Goal: Answer question/provide support: Share knowledge or assist other users

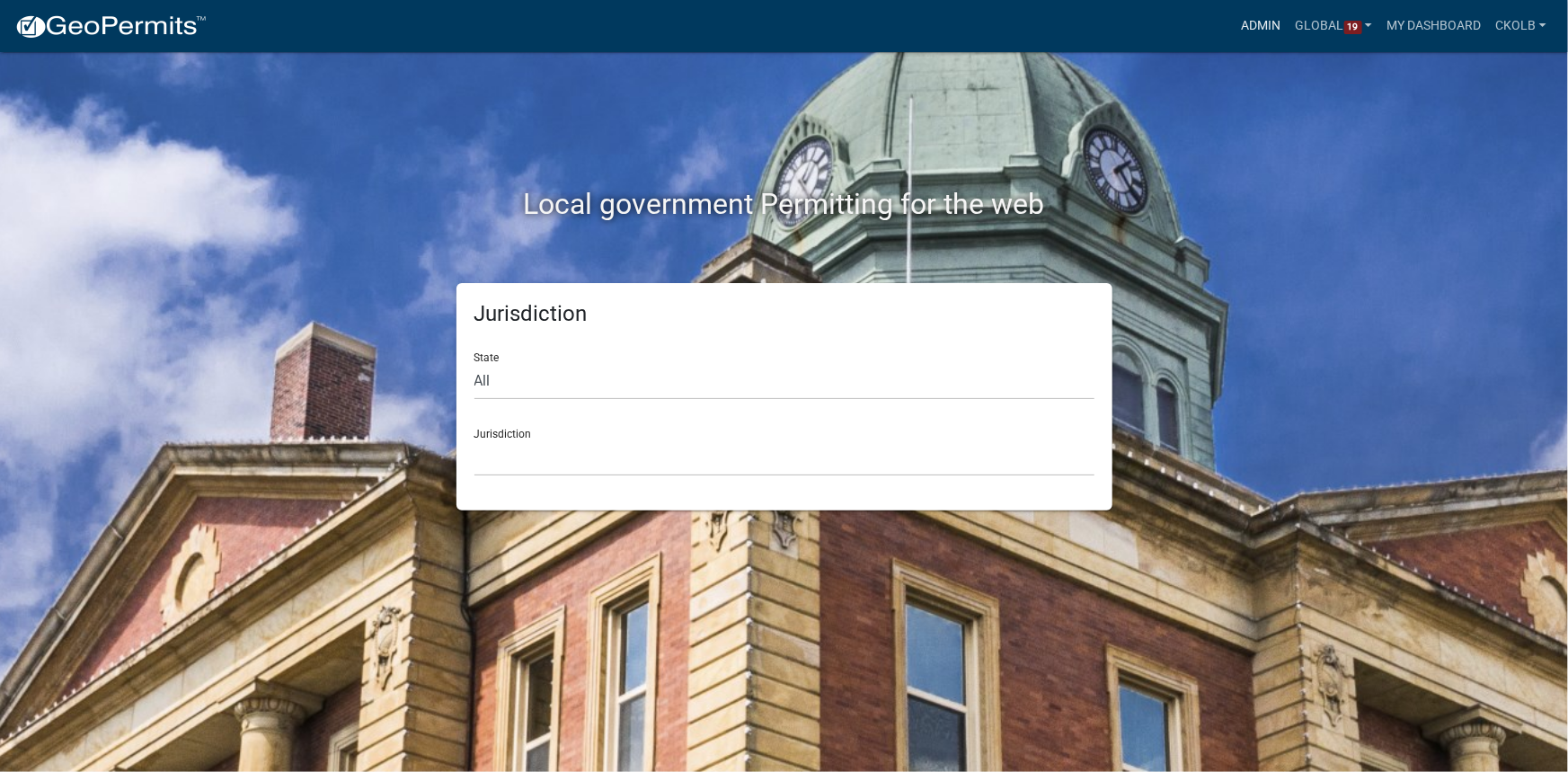
click at [1264, 33] on link "Admin" at bounding box center [1262, 26] width 54 height 34
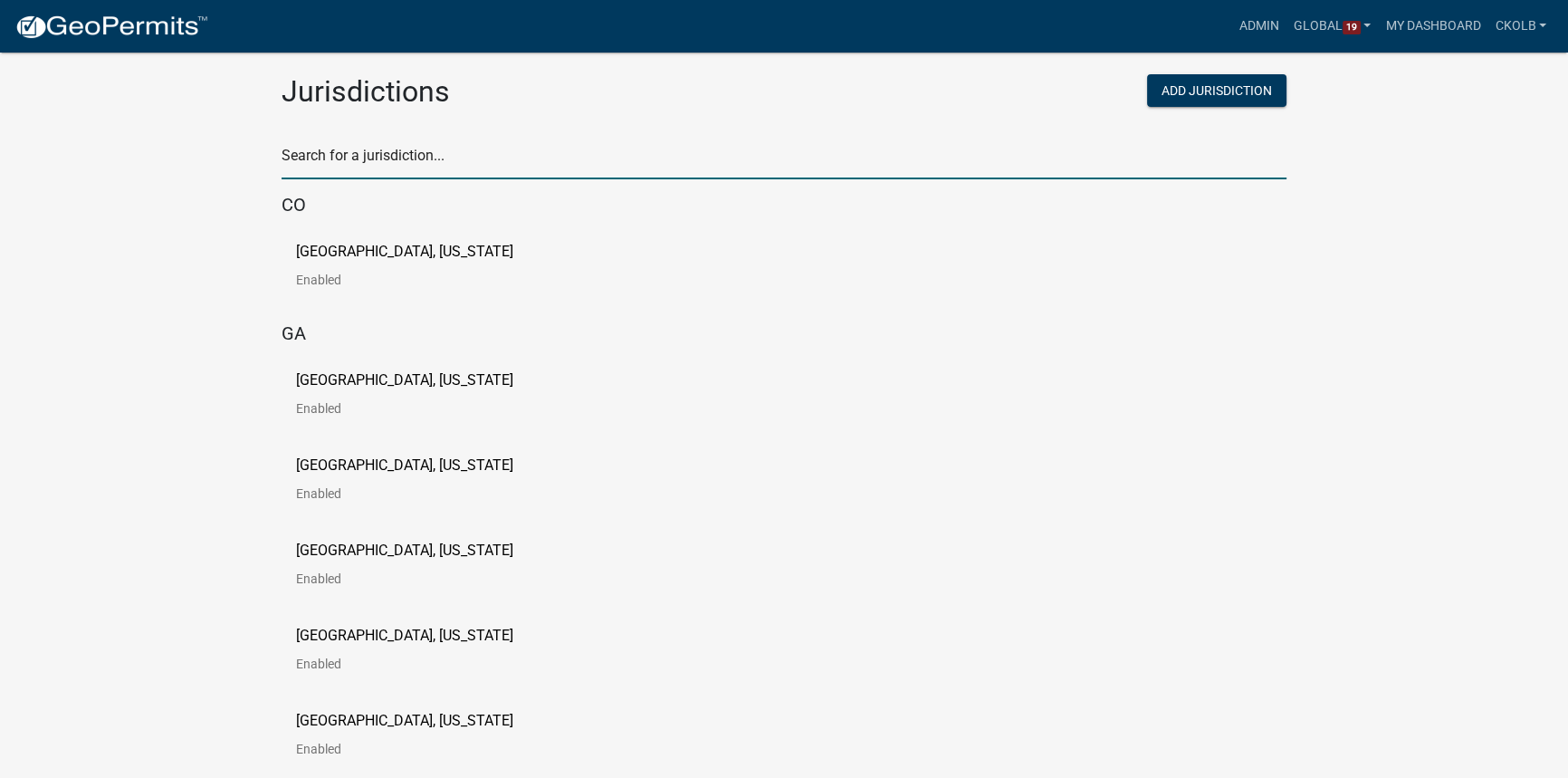
click at [620, 150] on input "text" at bounding box center [784, 160] width 1005 height 37
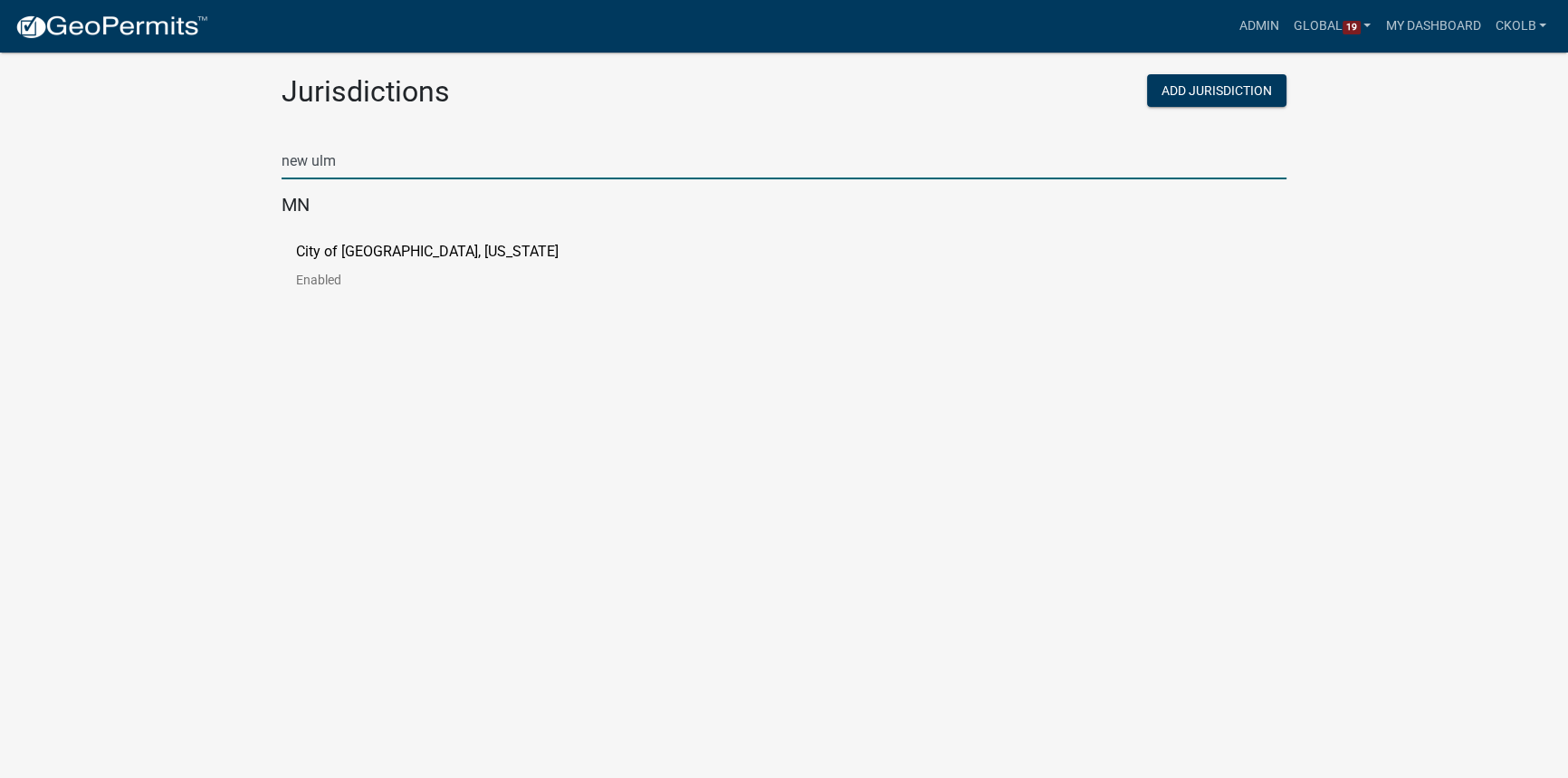
type input "new ulm"
click at [420, 247] on p "City of [GEOGRAPHIC_DATA], [US_STATE]" at bounding box center [427, 251] width 263 height 14
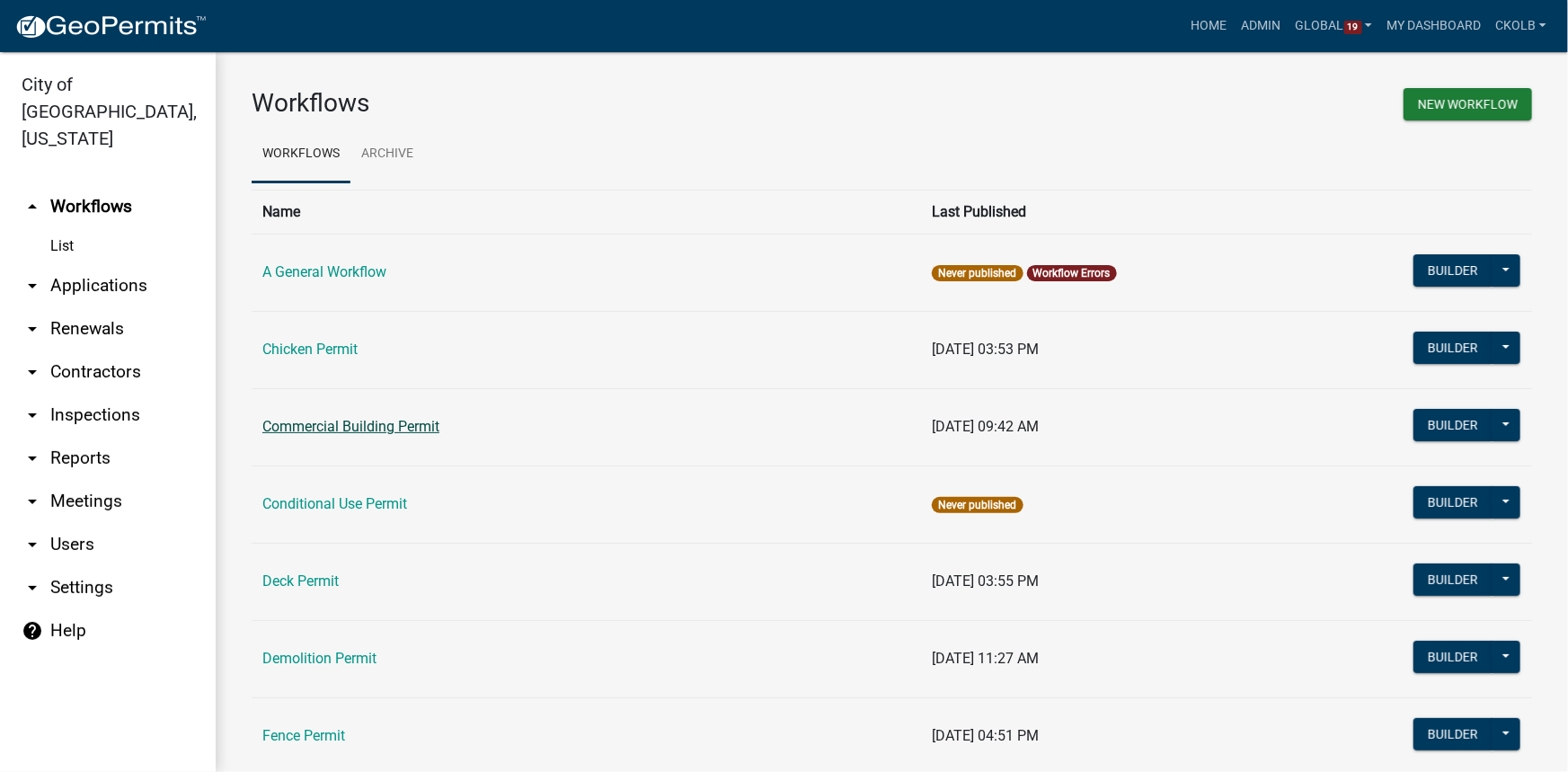
click at [329, 430] on link "Commercial Building Permit" at bounding box center [350, 427] width 177 height 17
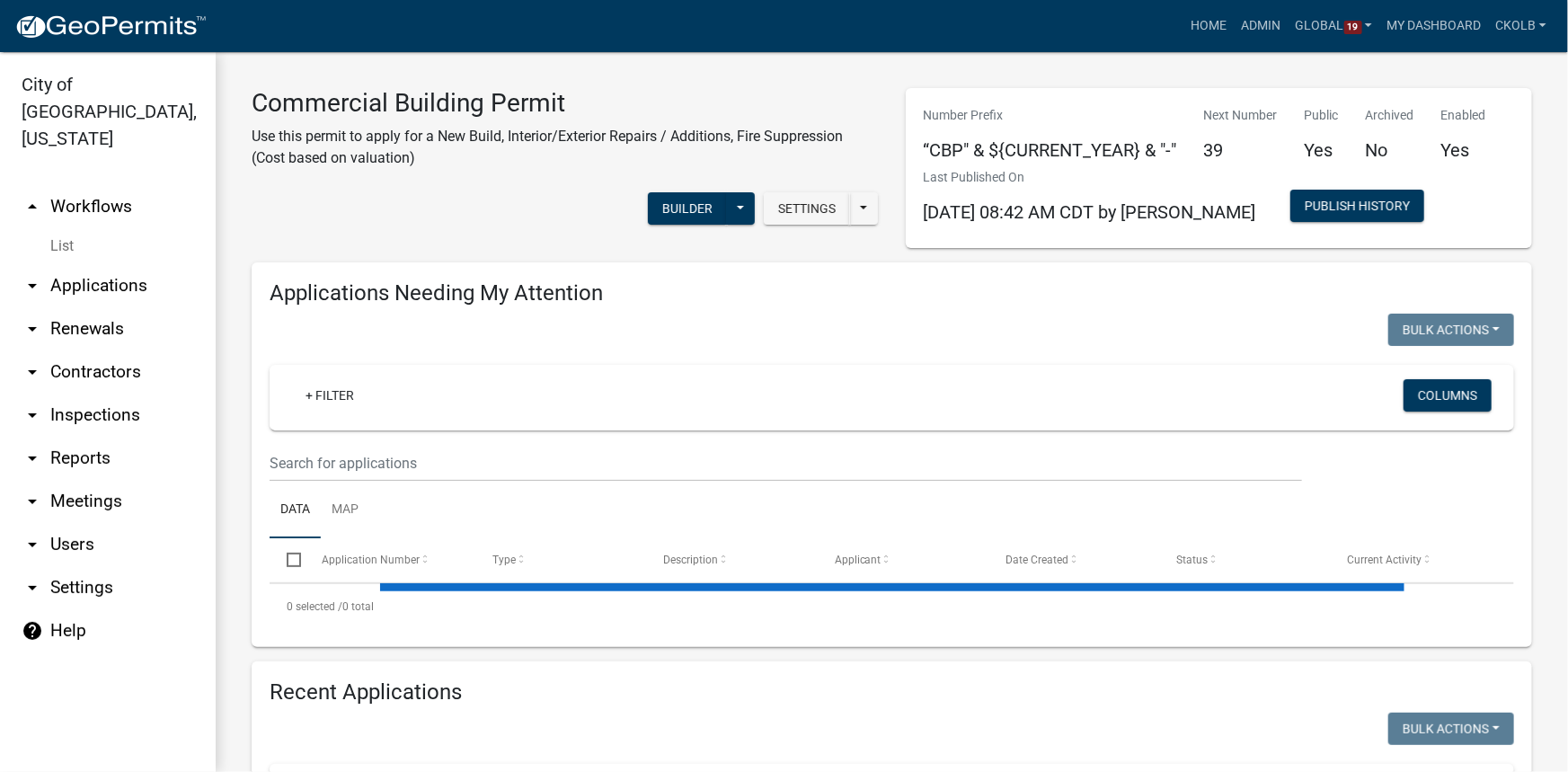
select select "3: 100"
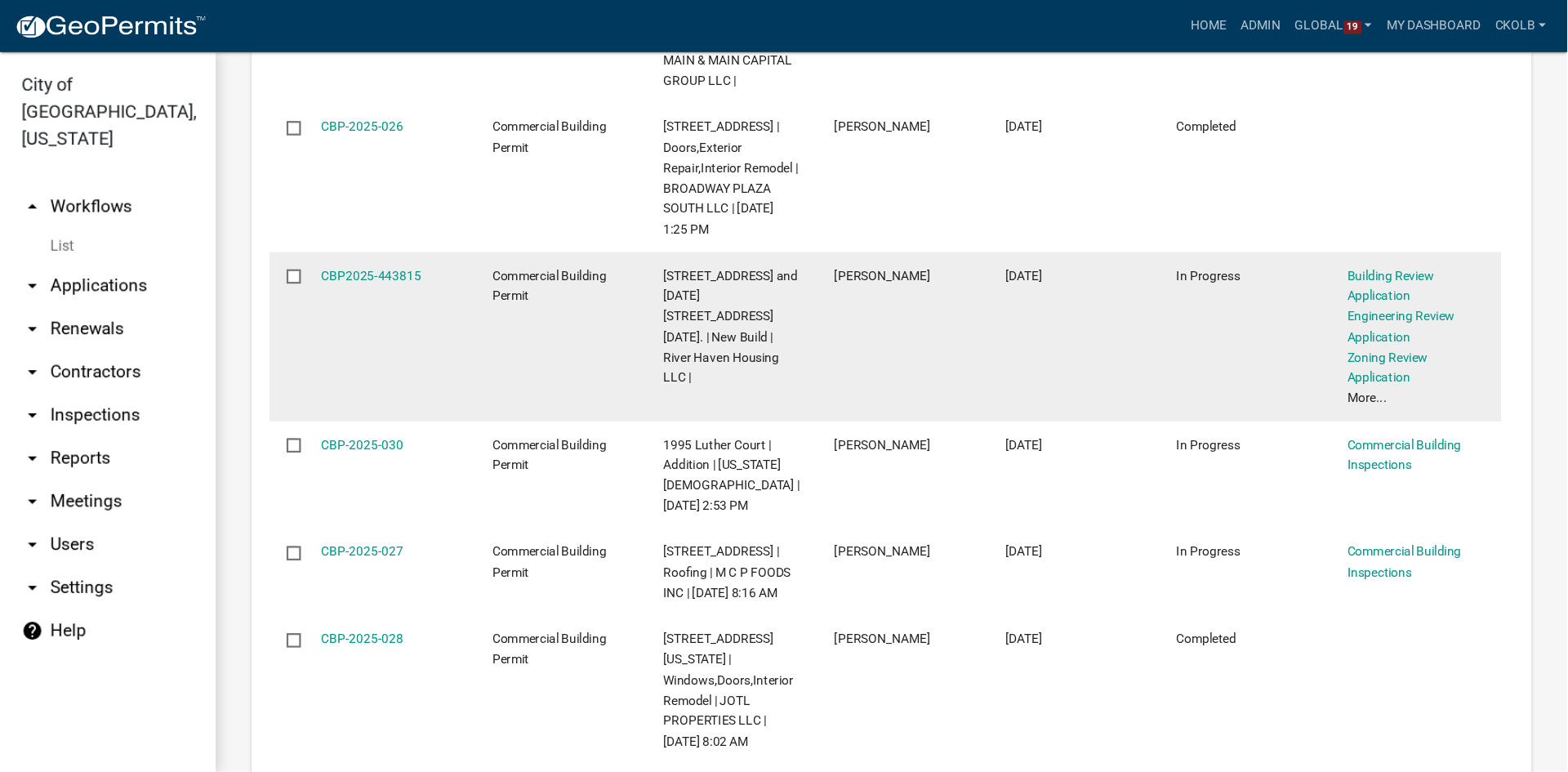
scroll to position [2523, 0]
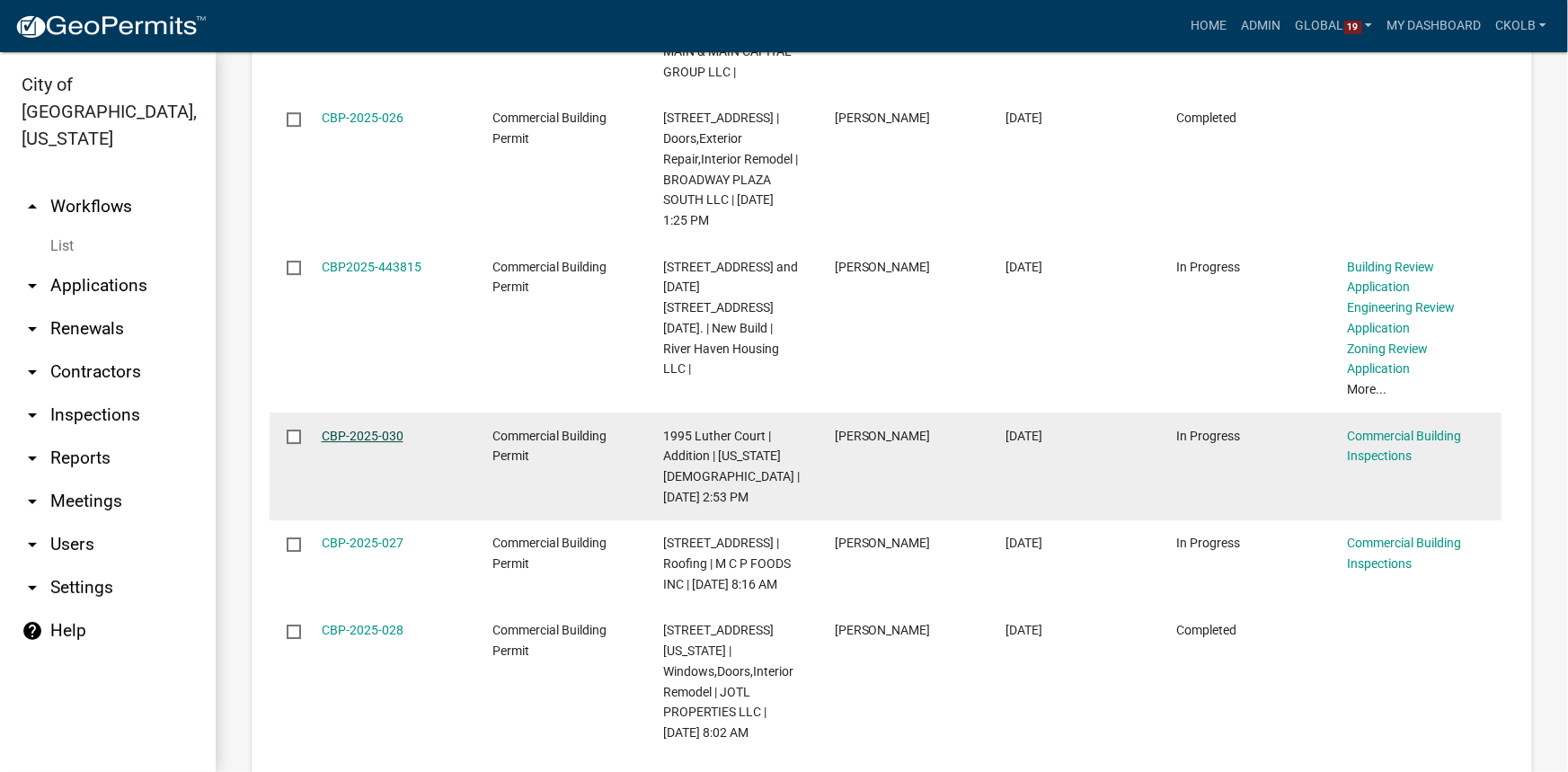
click at [377, 429] on link "CBP-2025-030" at bounding box center [362, 435] width 81 height 14
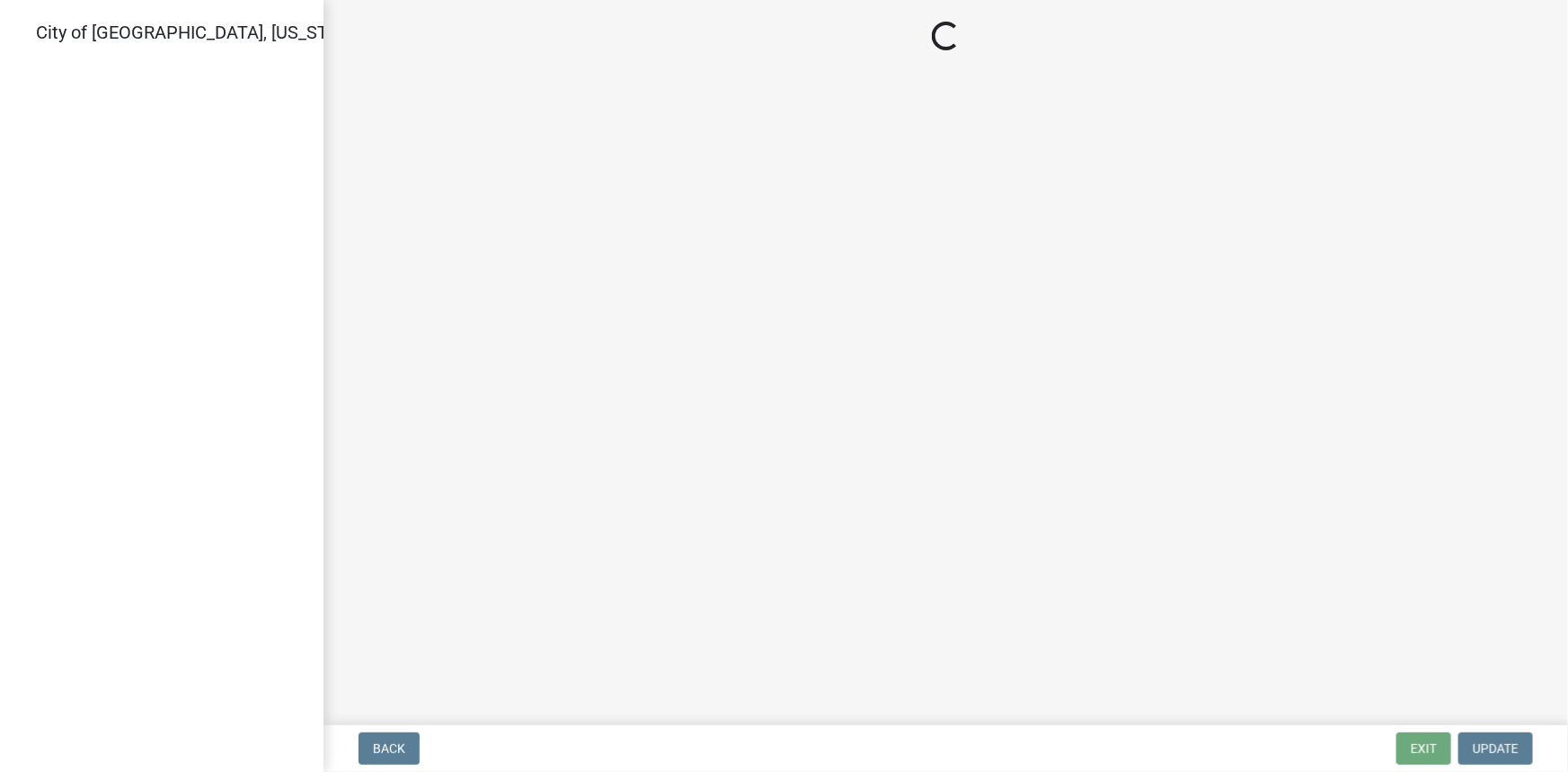
select select "805d55ac-e238-4e04-8f8e-acc067f36c3e"
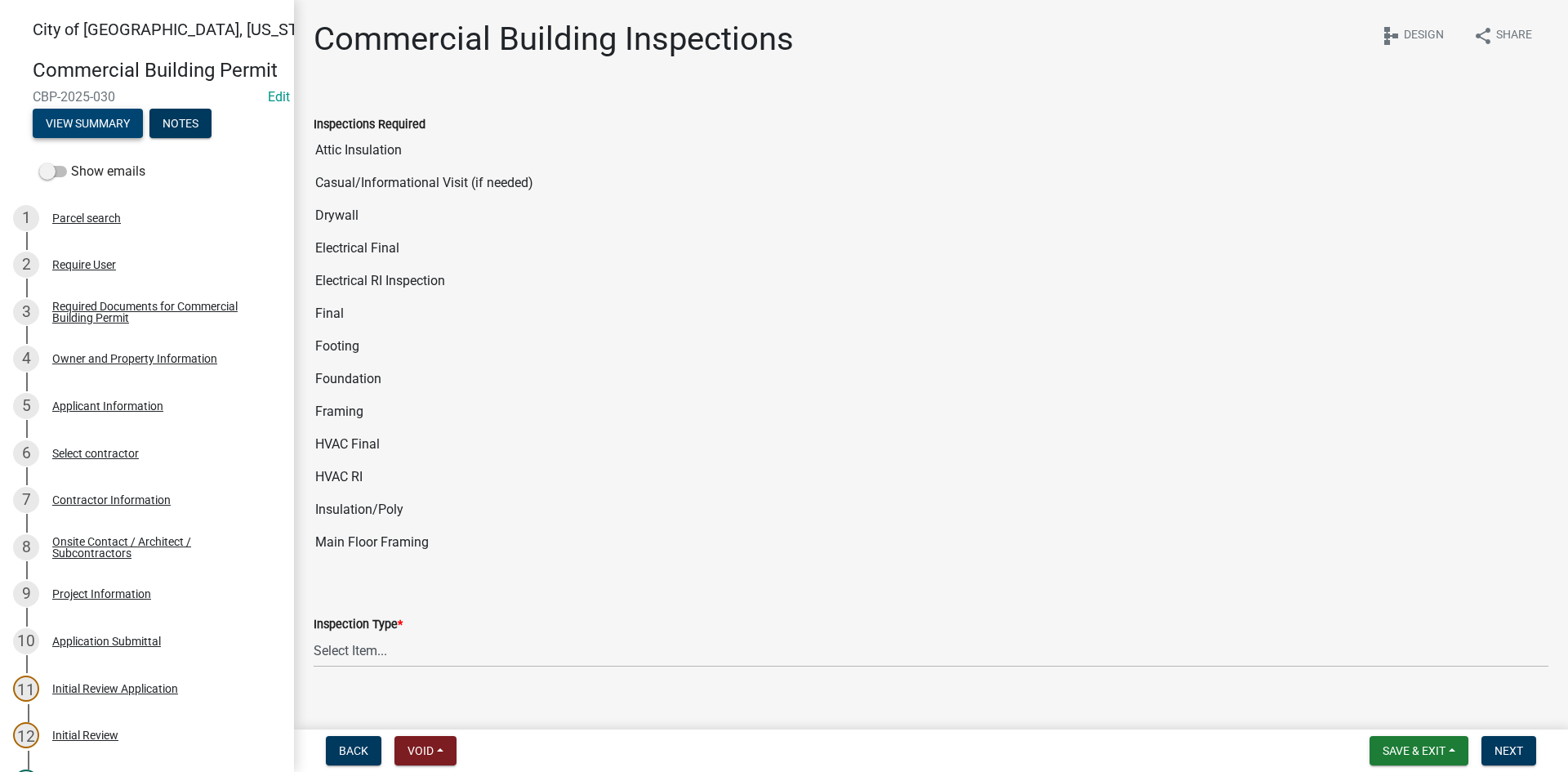
click at [94, 138] on button "View Summary" at bounding box center [88, 123] width 111 height 30
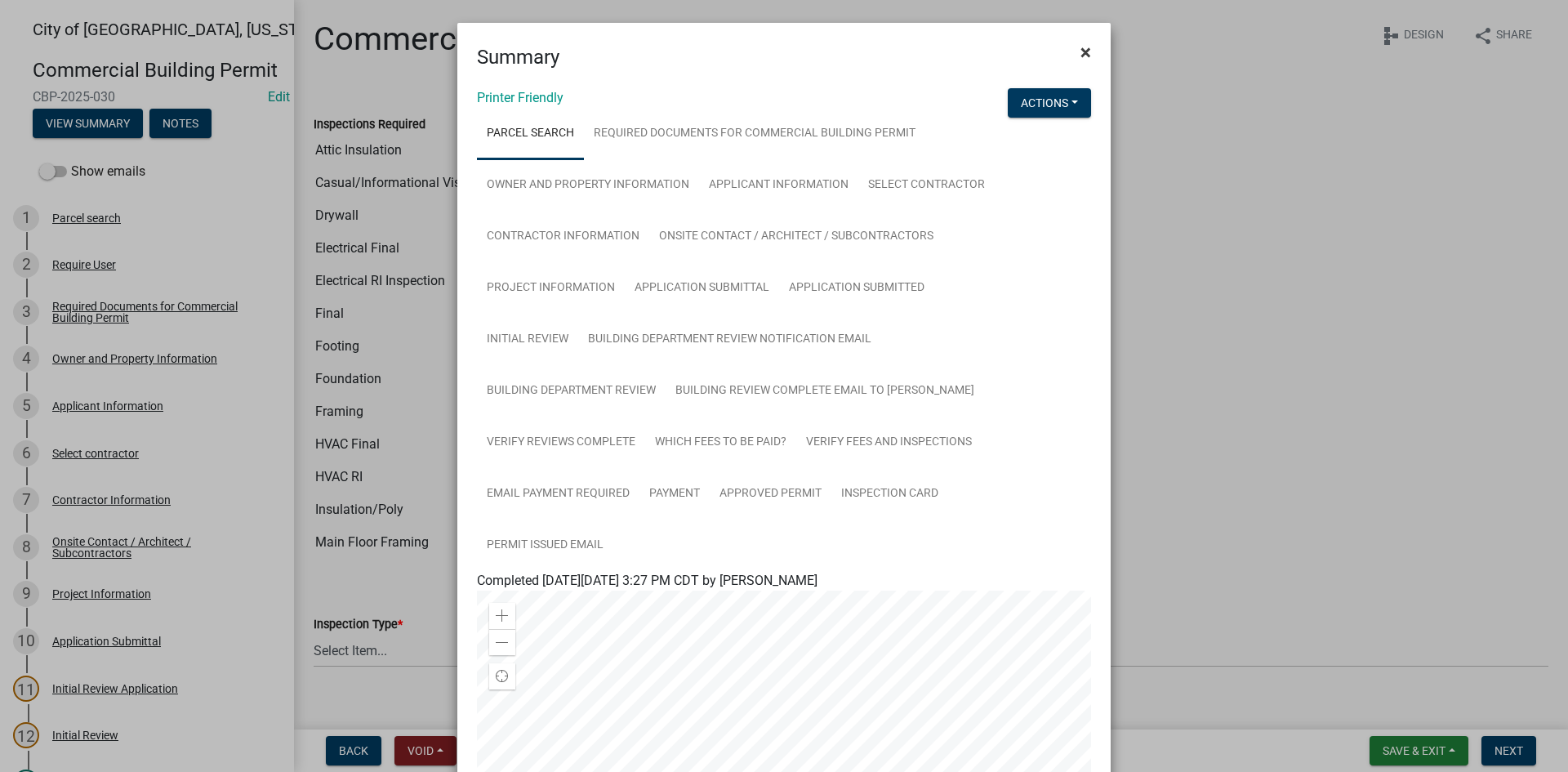
click at [1088, 53] on button "×" at bounding box center [1085, 53] width 37 height 46
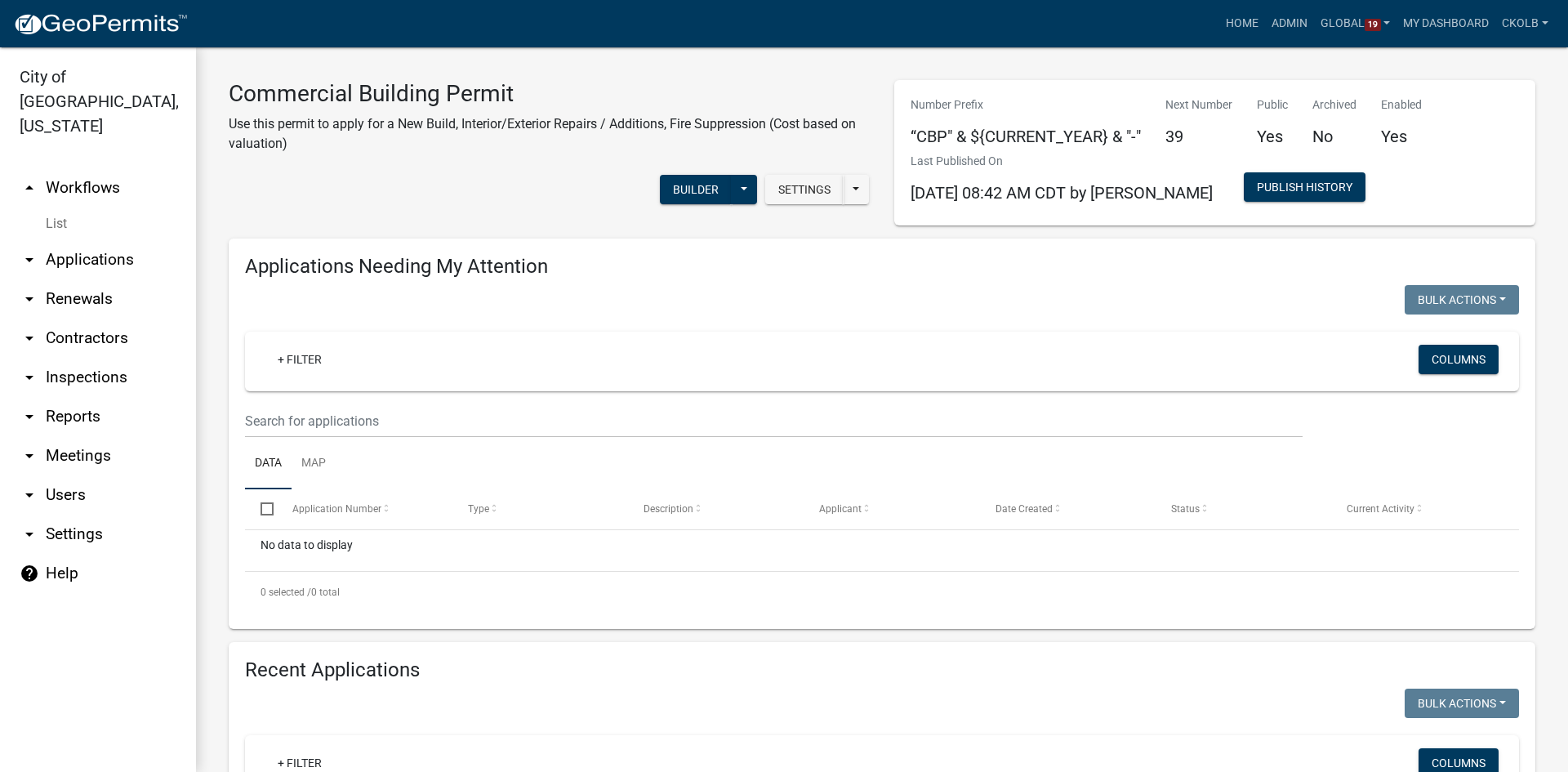
select select "3: 100"
click at [82, 358] on link "arrow_drop_down Inspections" at bounding box center [98, 377] width 196 height 39
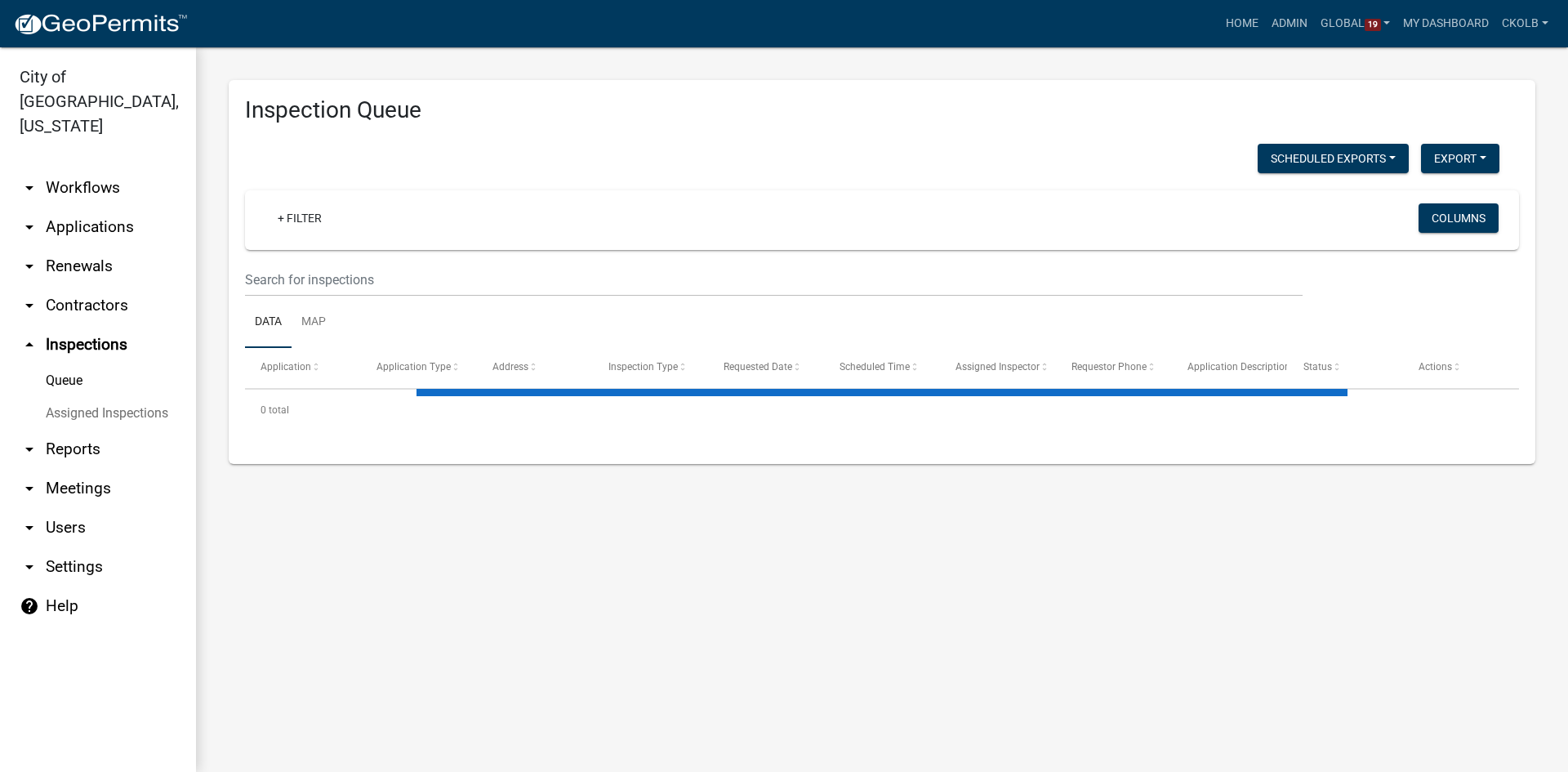
select select "2: 50"
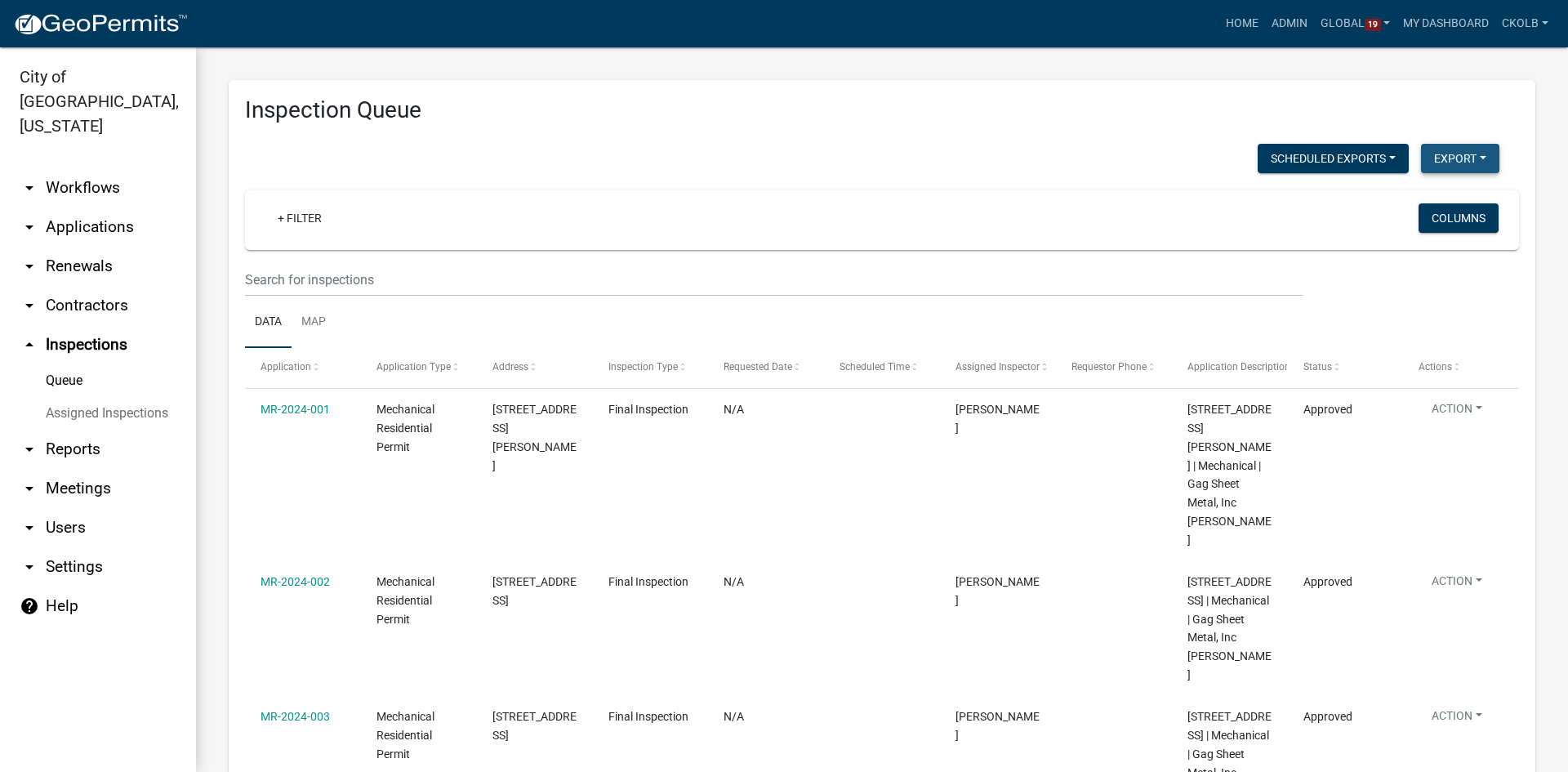
click at [1424, 159] on button "Export" at bounding box center [1460, 158] width 78 height 30
click at [1404, 205] on button "Excel Format (.xlsx)" at bounding box center [1424, 201] width 153 height 39
click at [99, 207] on link "arrow_drop_down Applications" at bounding box center [98, 227] width 196 height 39
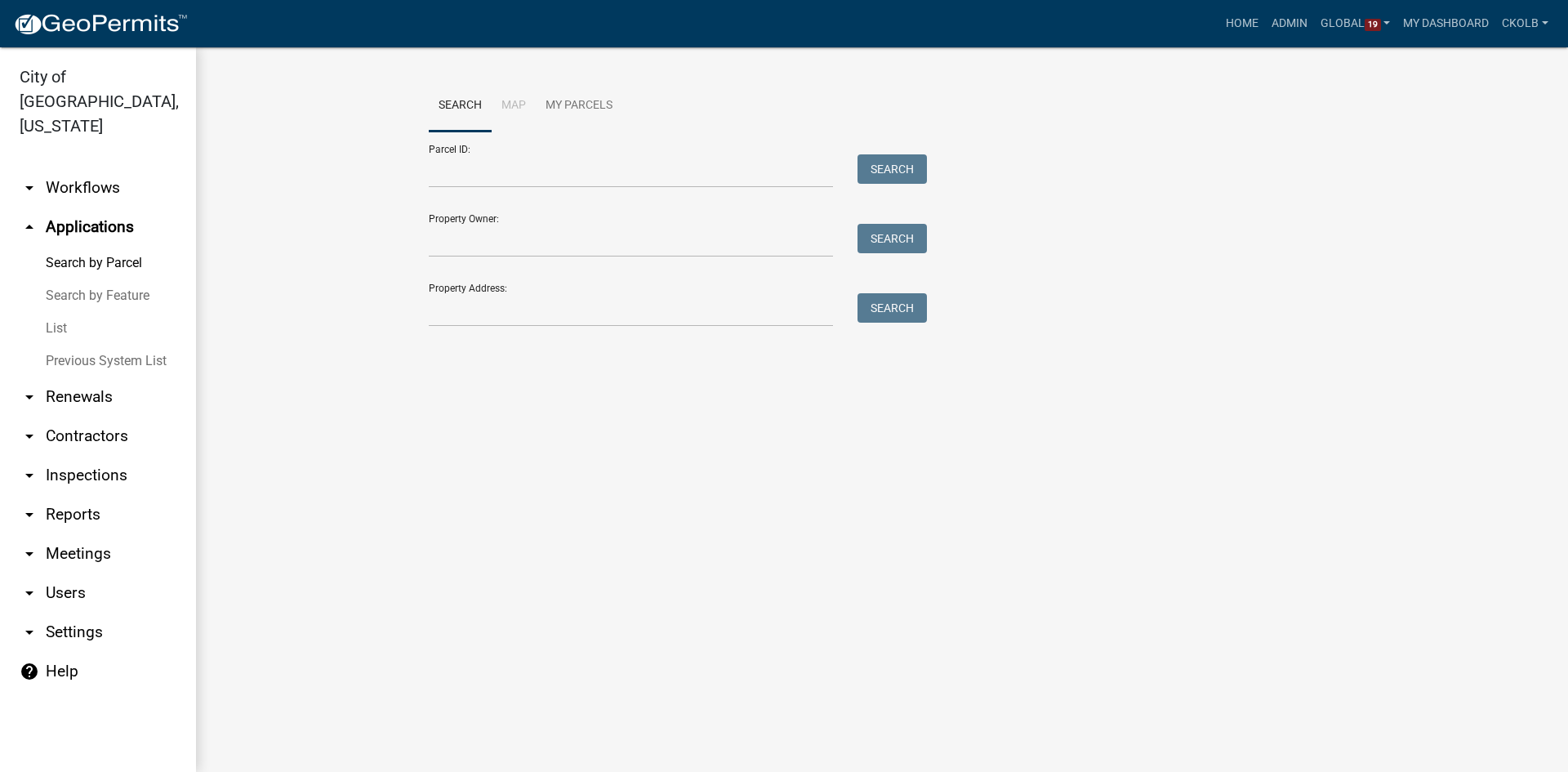
click at [67, 312] on link "List" at bounding box center [98, 328] width 196 height 32
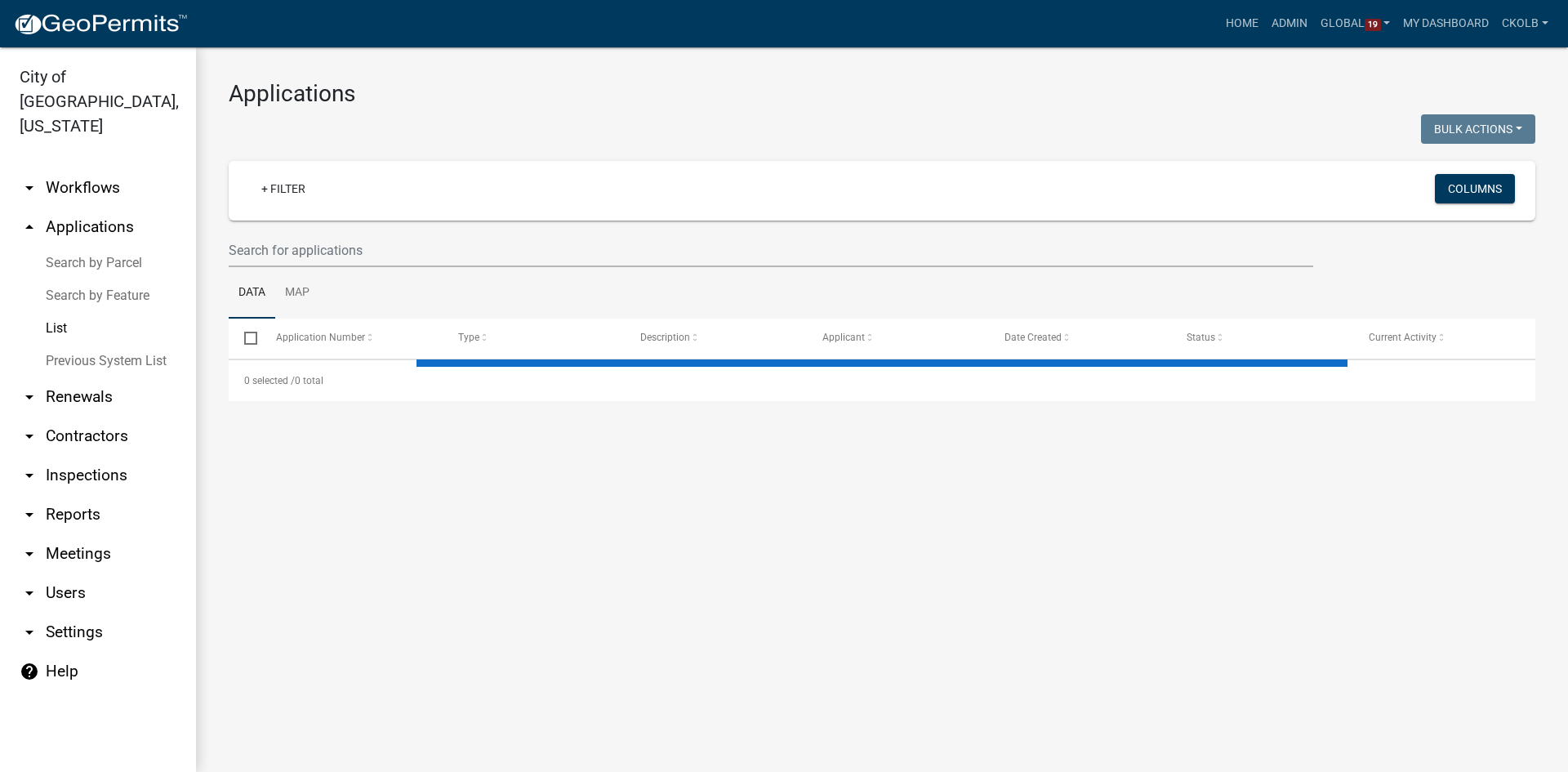
select select "2: 50"
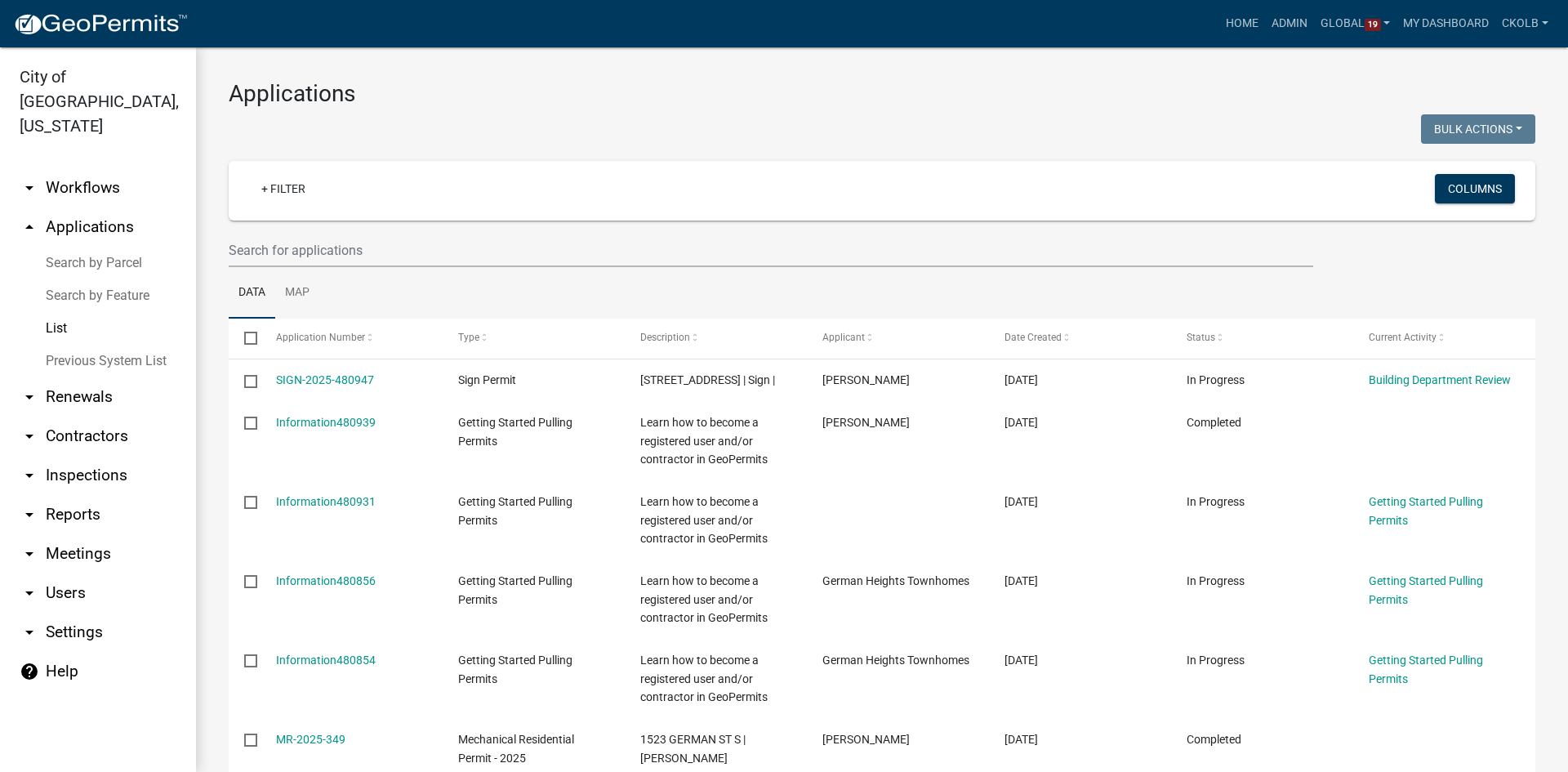
click at [111, 456] on link "arrow_drop_down Inspections" at bounding box center [98, 475] width 196 height 39
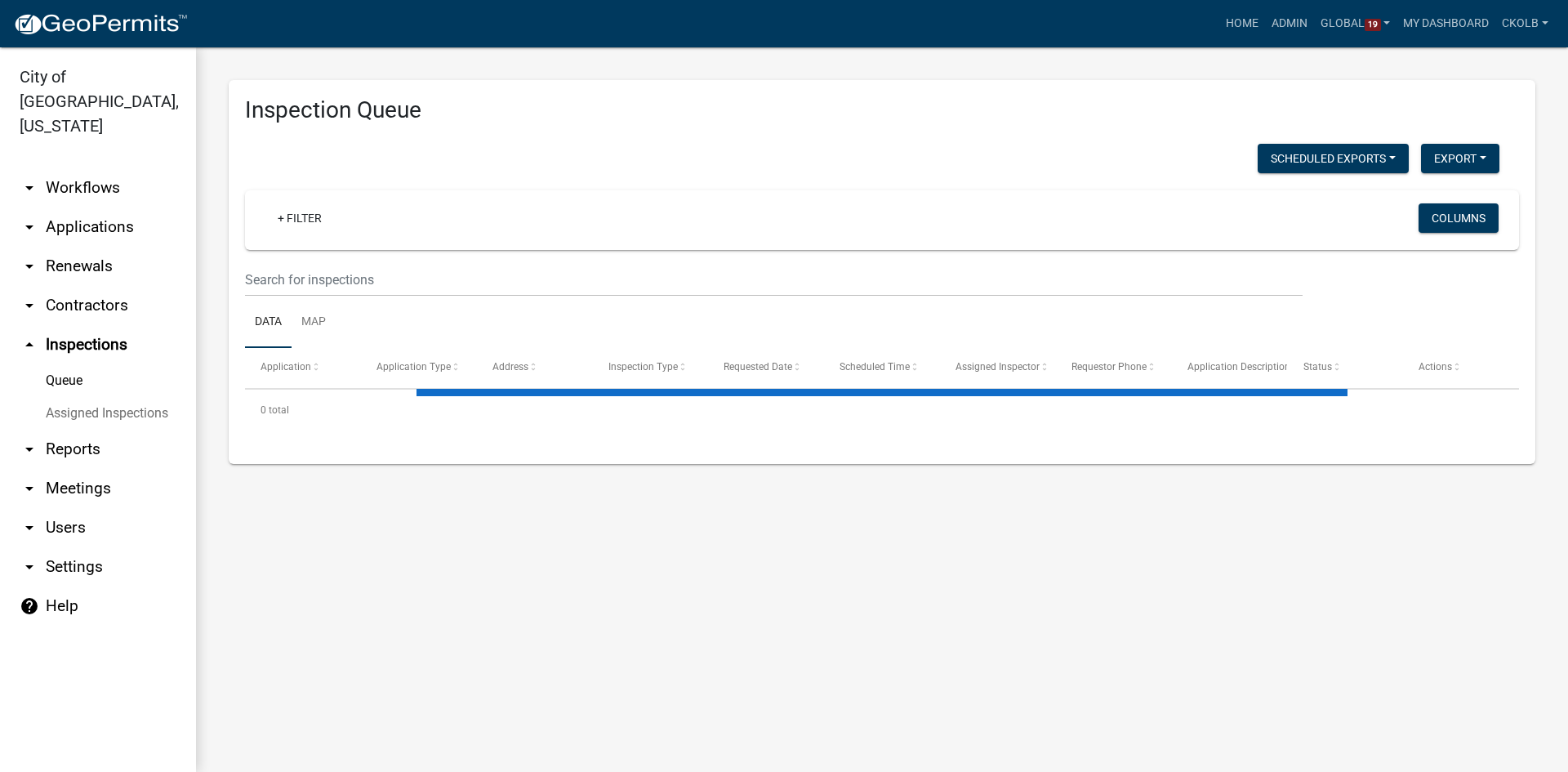
select select "2: 50"
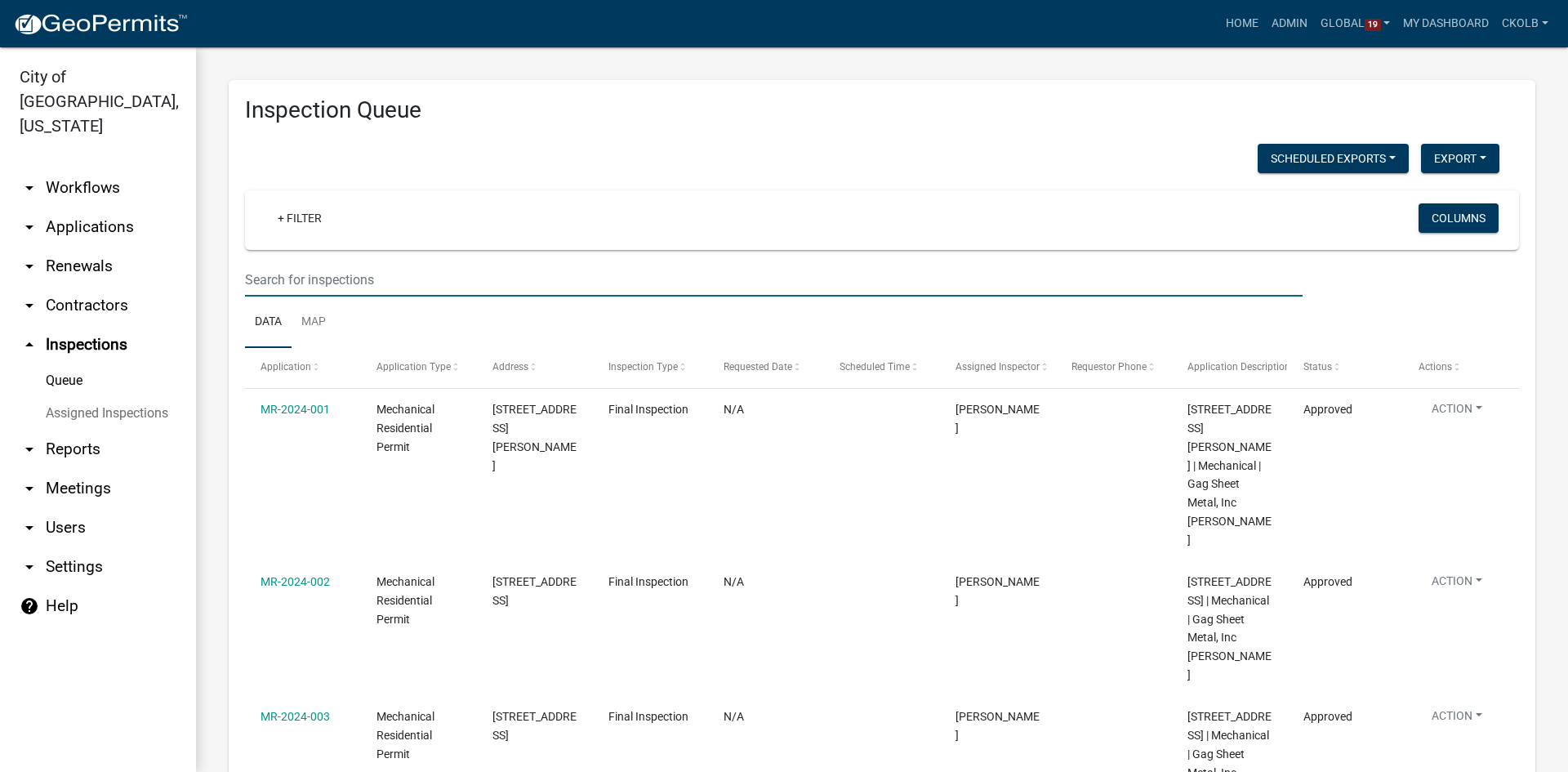
click at [339, 277] on input "text" at bounding box center [774, 279] width 1058 height 33
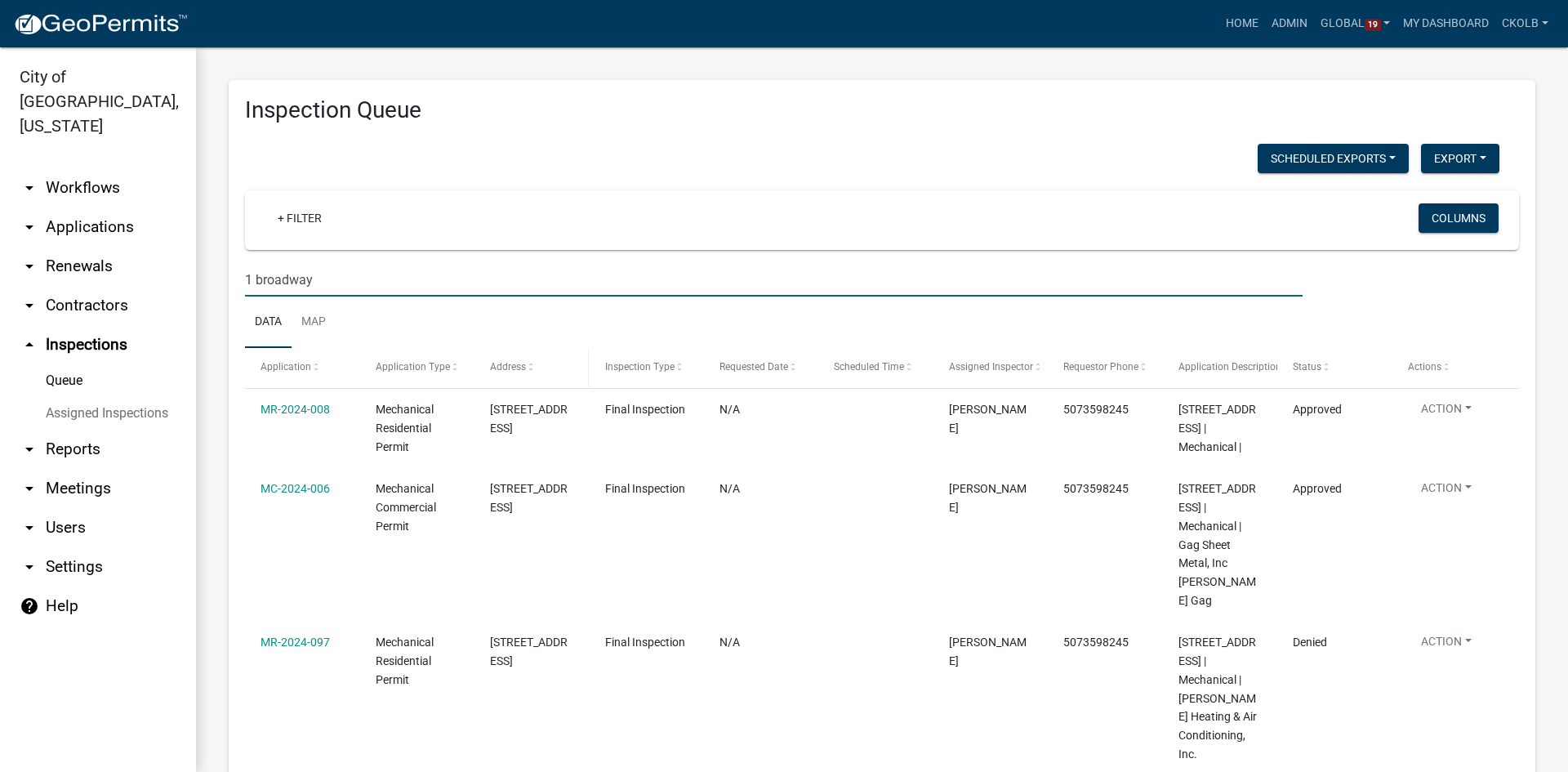
type input "1 broadway"
click at [526, 368] on span at bounding box center [531, 366] width 10 height 11
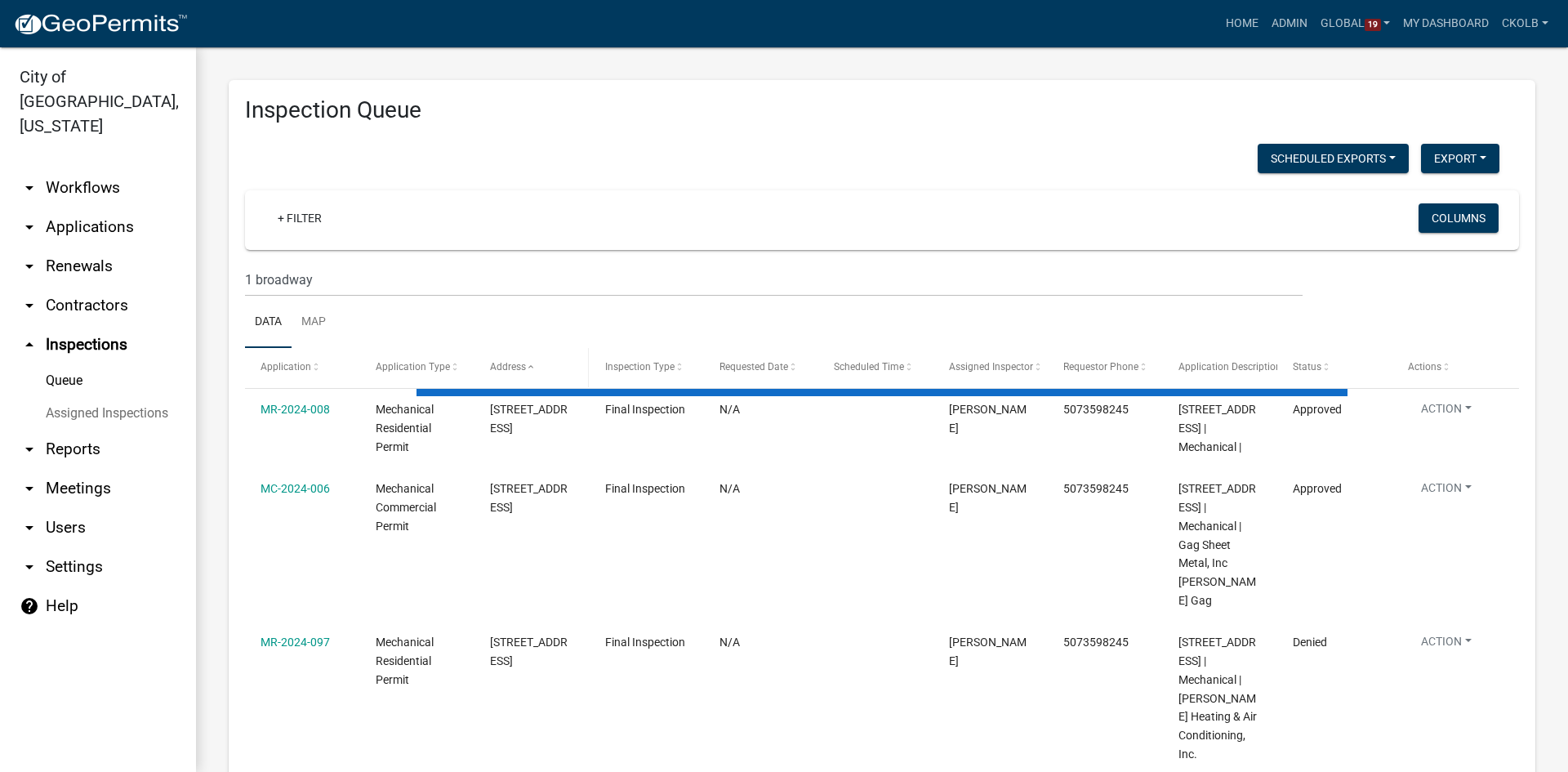
click at [526, 368] on span at bounding box center [531, 366] width 10 height 11
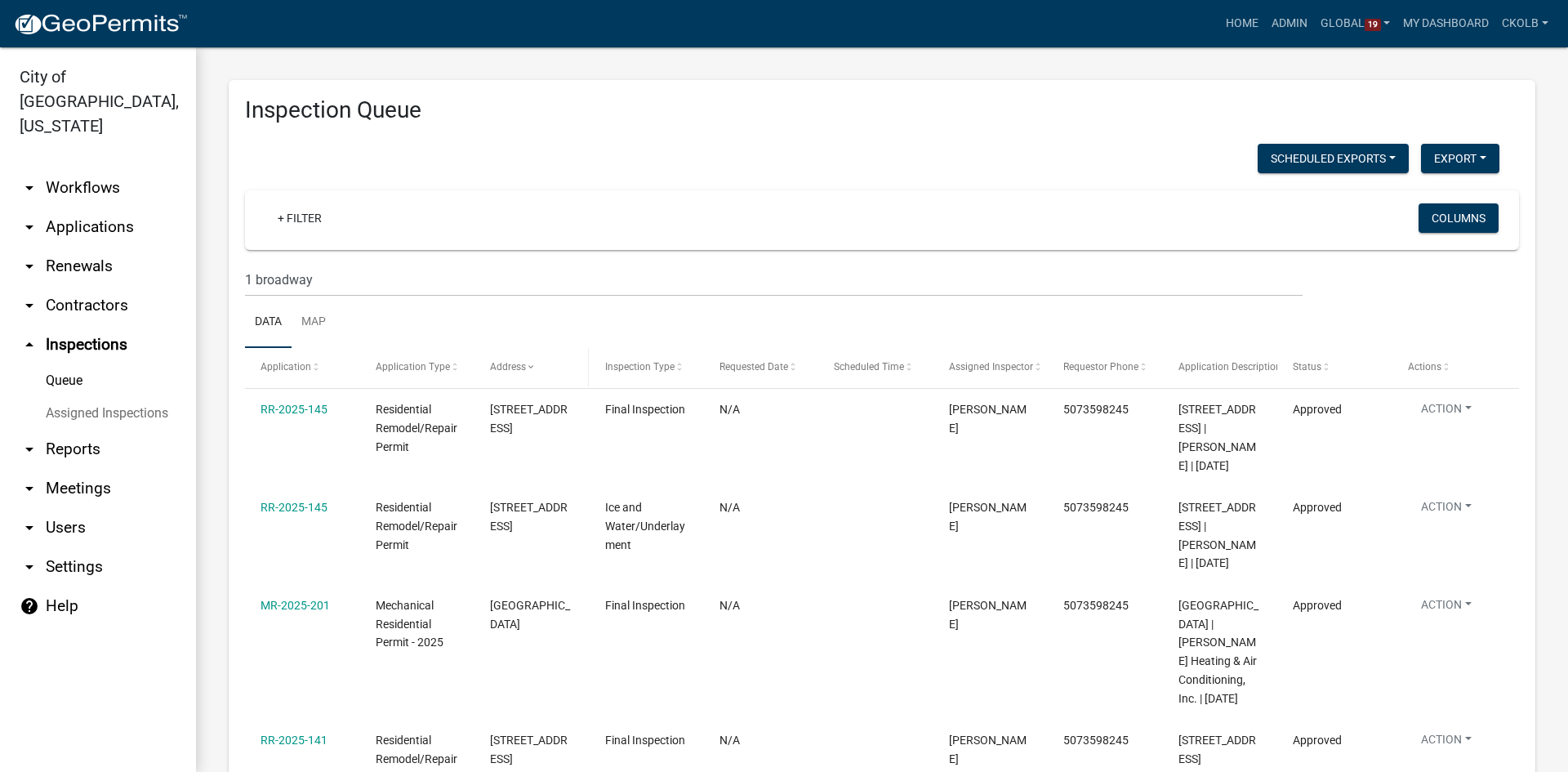
click at [516, 377] on datatable-header-cell "Address" at bounding box center [531, 367] width 114 height 39
click at [519, 368] on span "Address" at bounding box center [508, 366] width 36 height 11
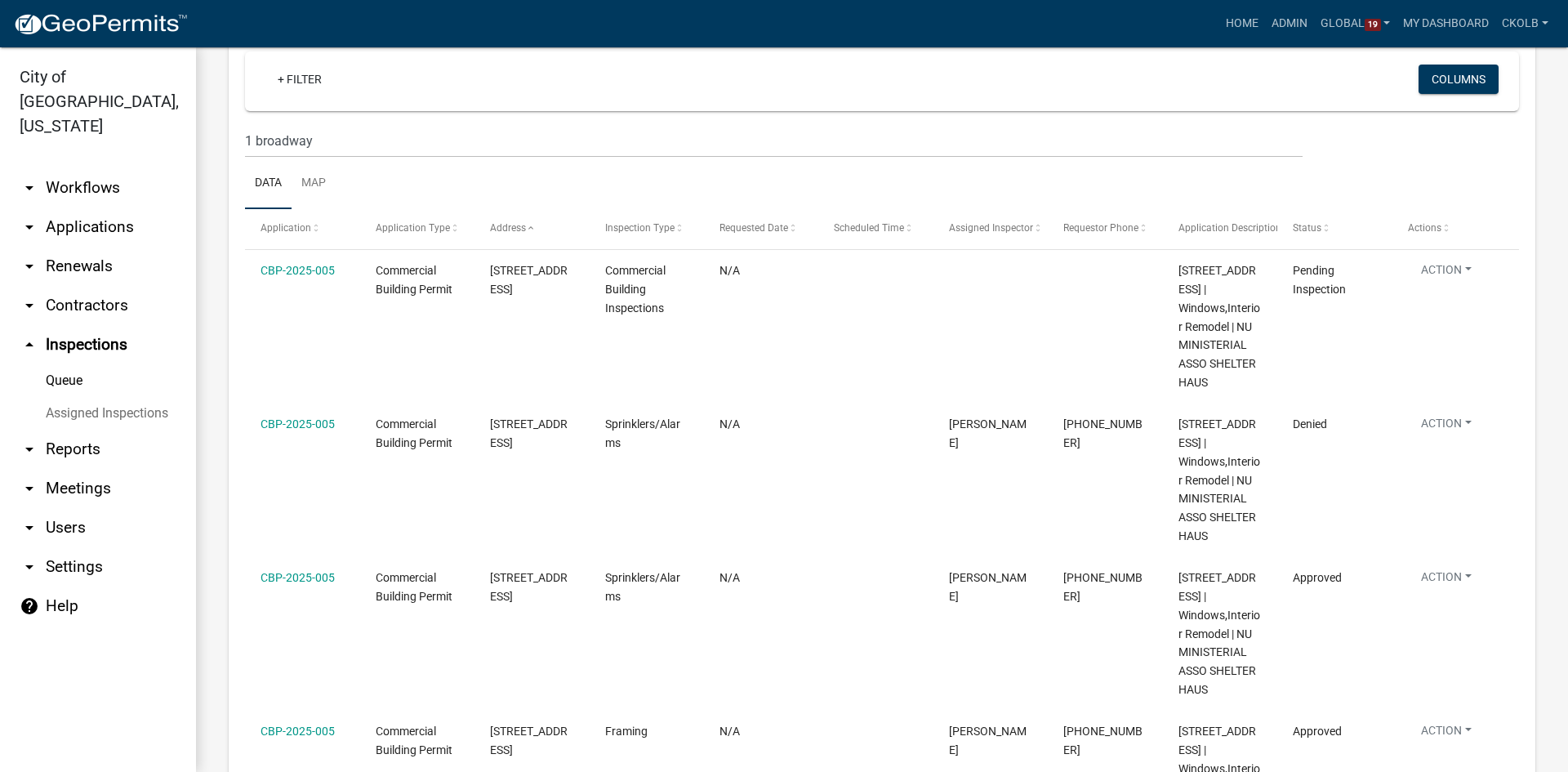
scroll to position [82, 0]
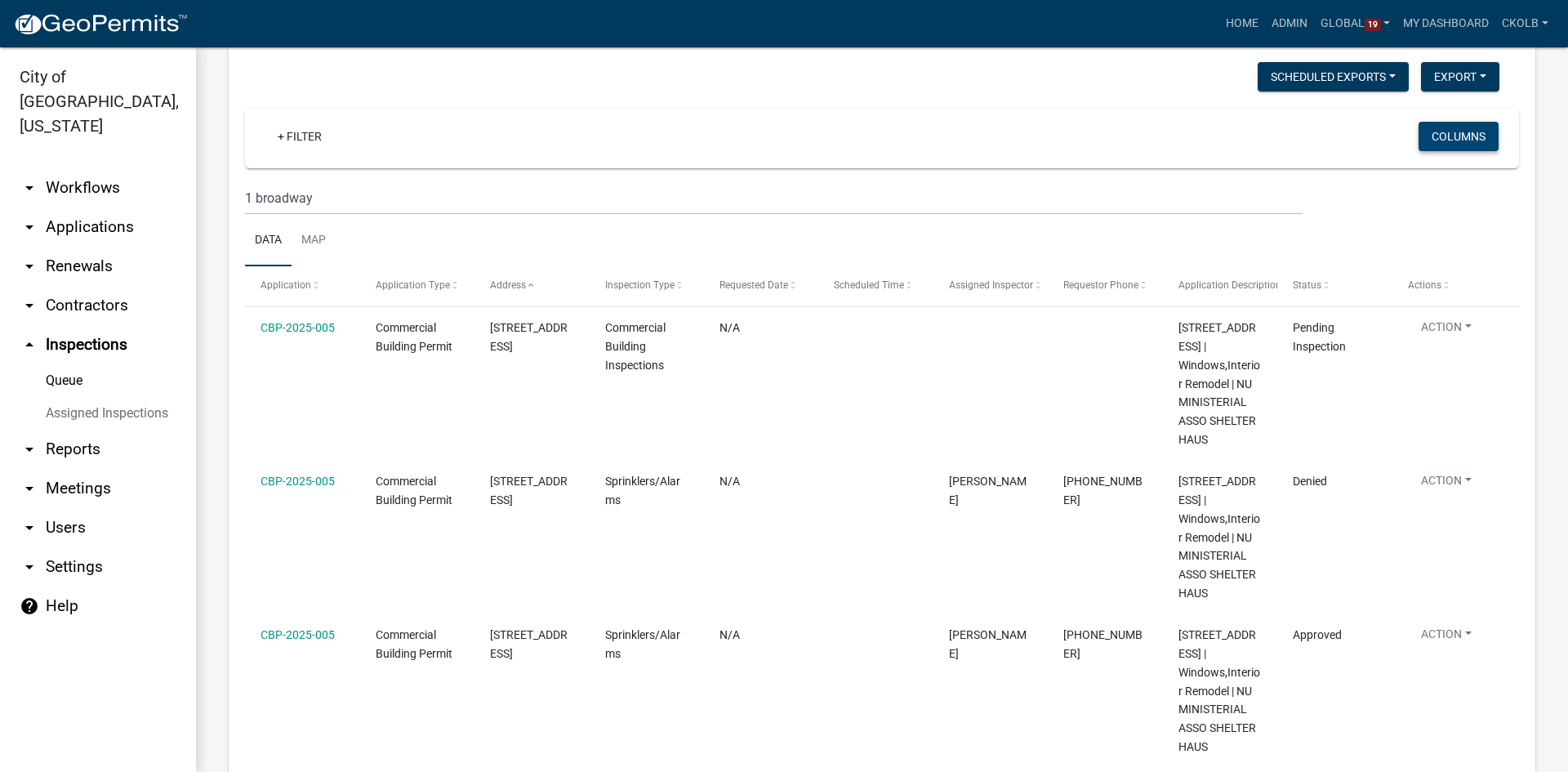
click at [1424, 139] on button "Columns" at bounding box center [1458, 136] width 80 height 30
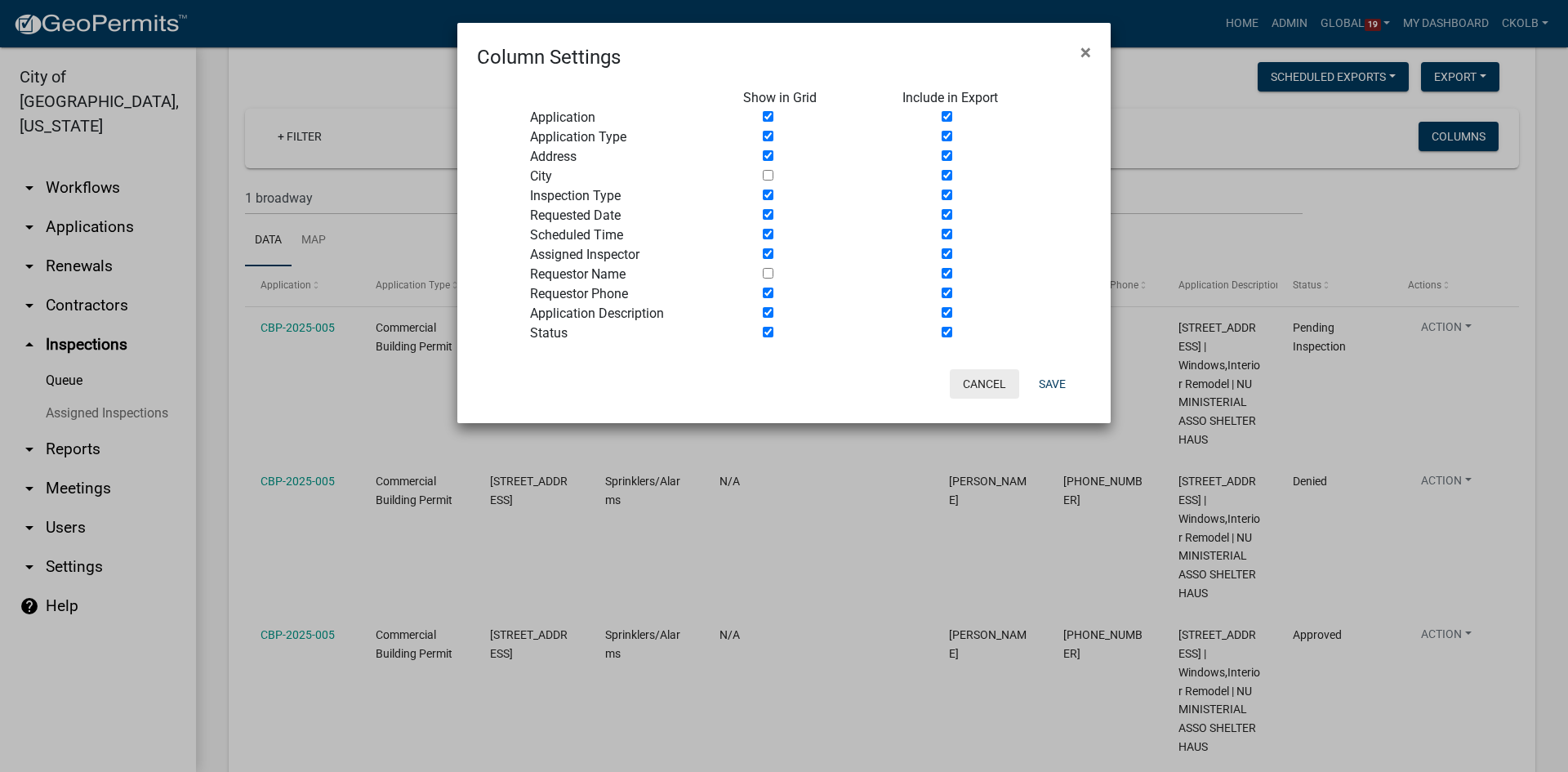
click at [985, 373] on button "Cancel" at bounding box center [985, 383] width 70 height 30
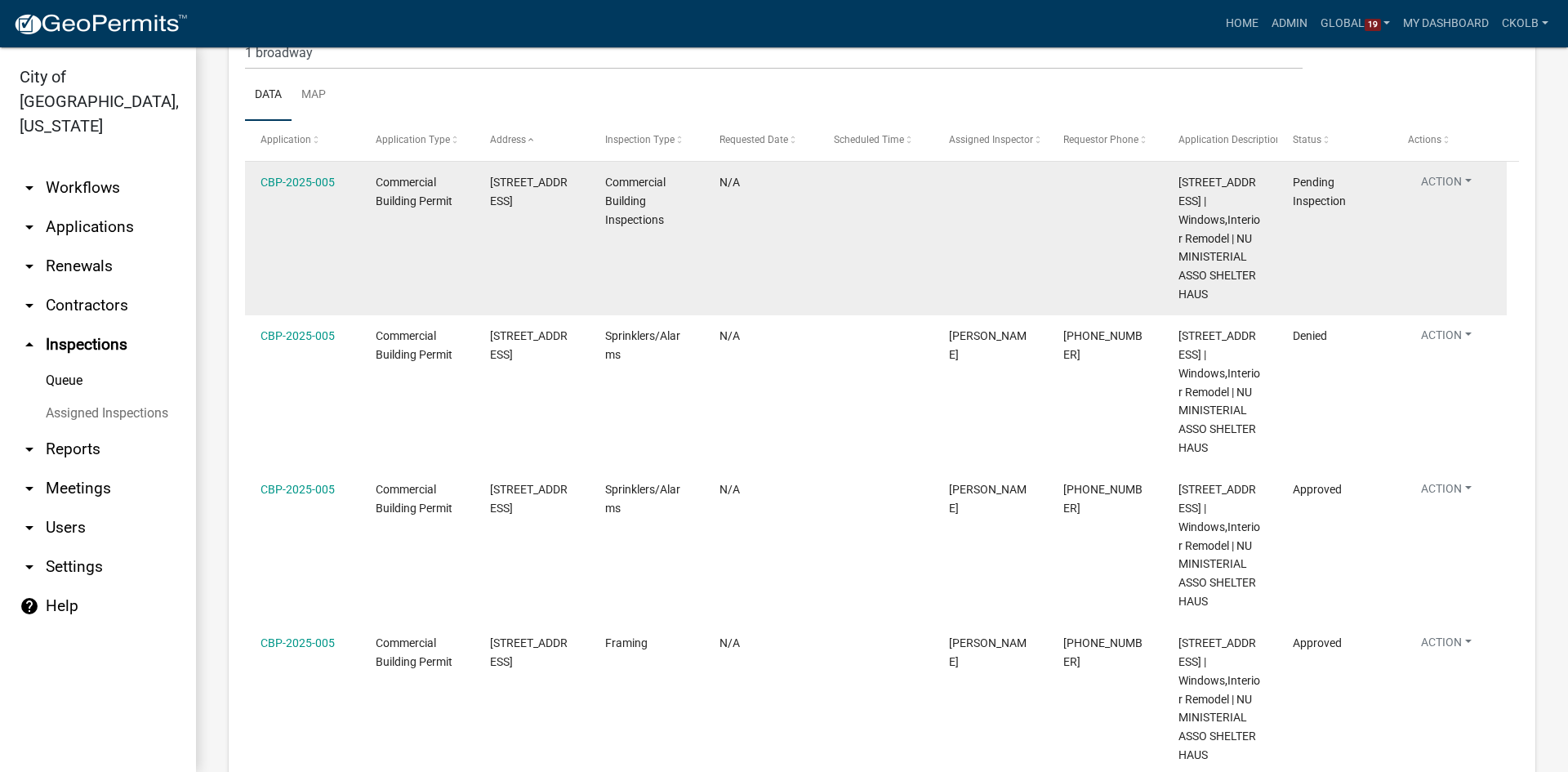
scroll to position [245, 0]
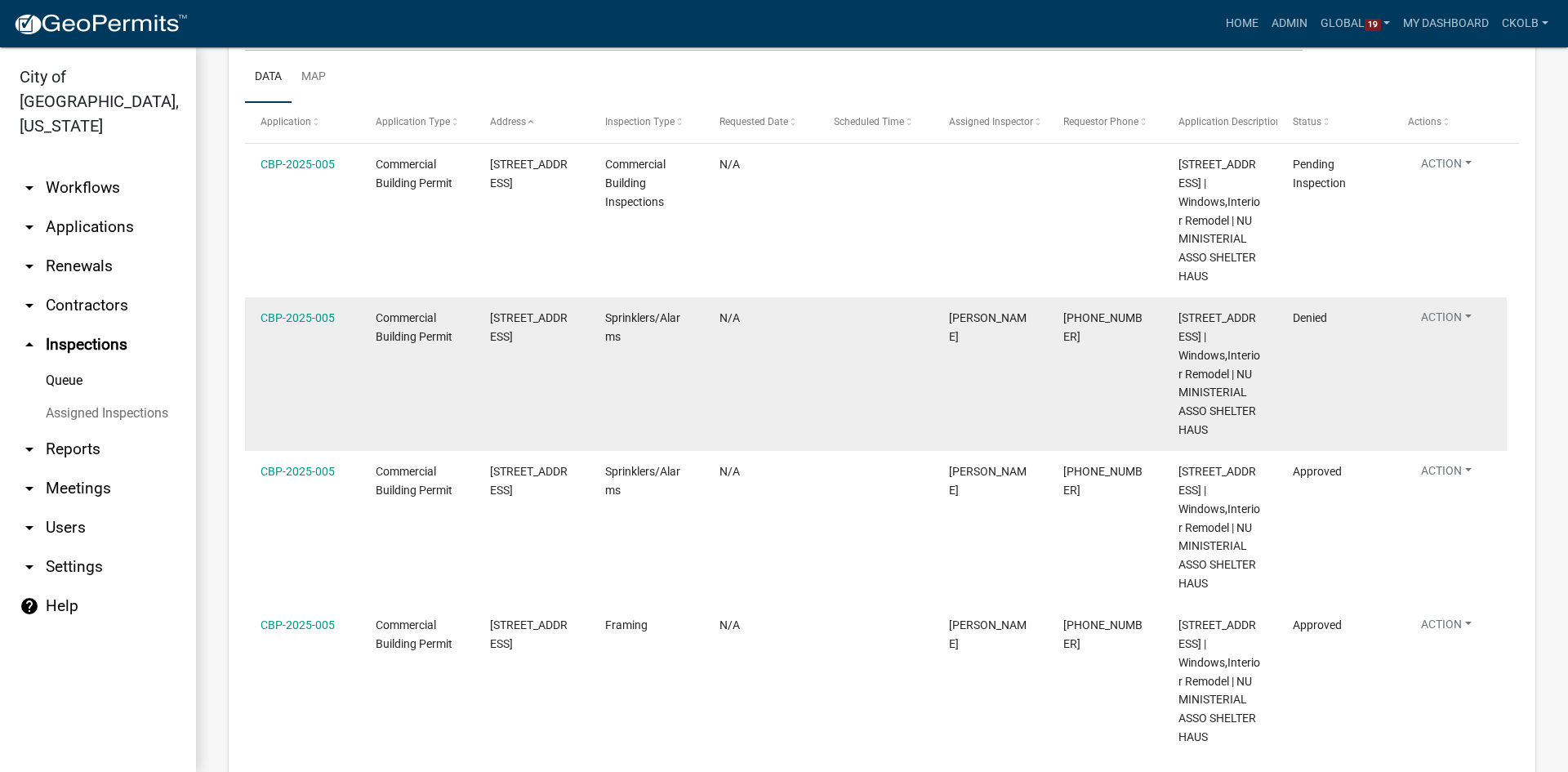
click at [1302, 318] on span "Denied" at bounding box center [1310, 317] width 34 height 13
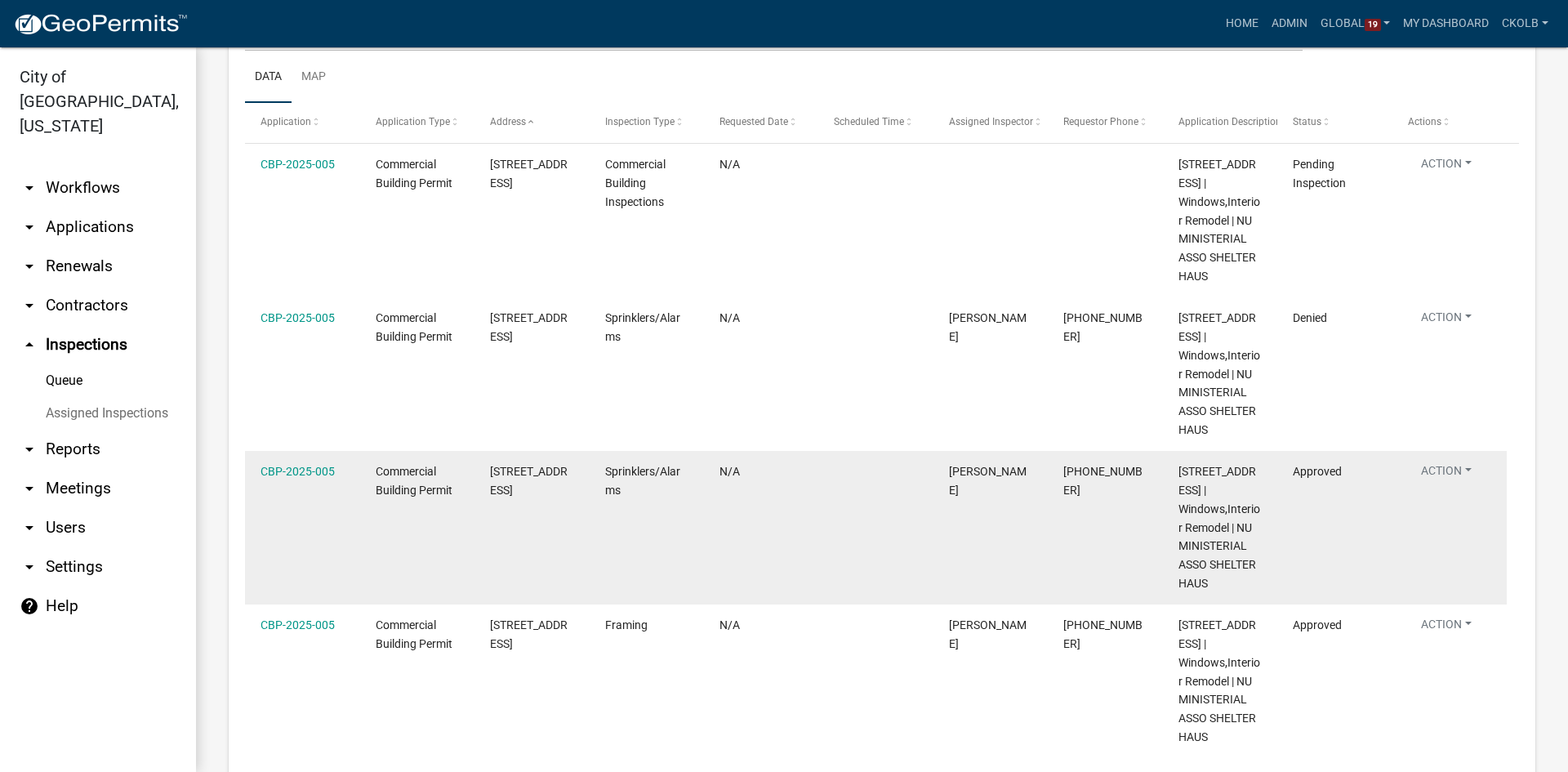
click at [1312, 476] on span "Approved" at bounding box center [1317, 470] width 49 height 13
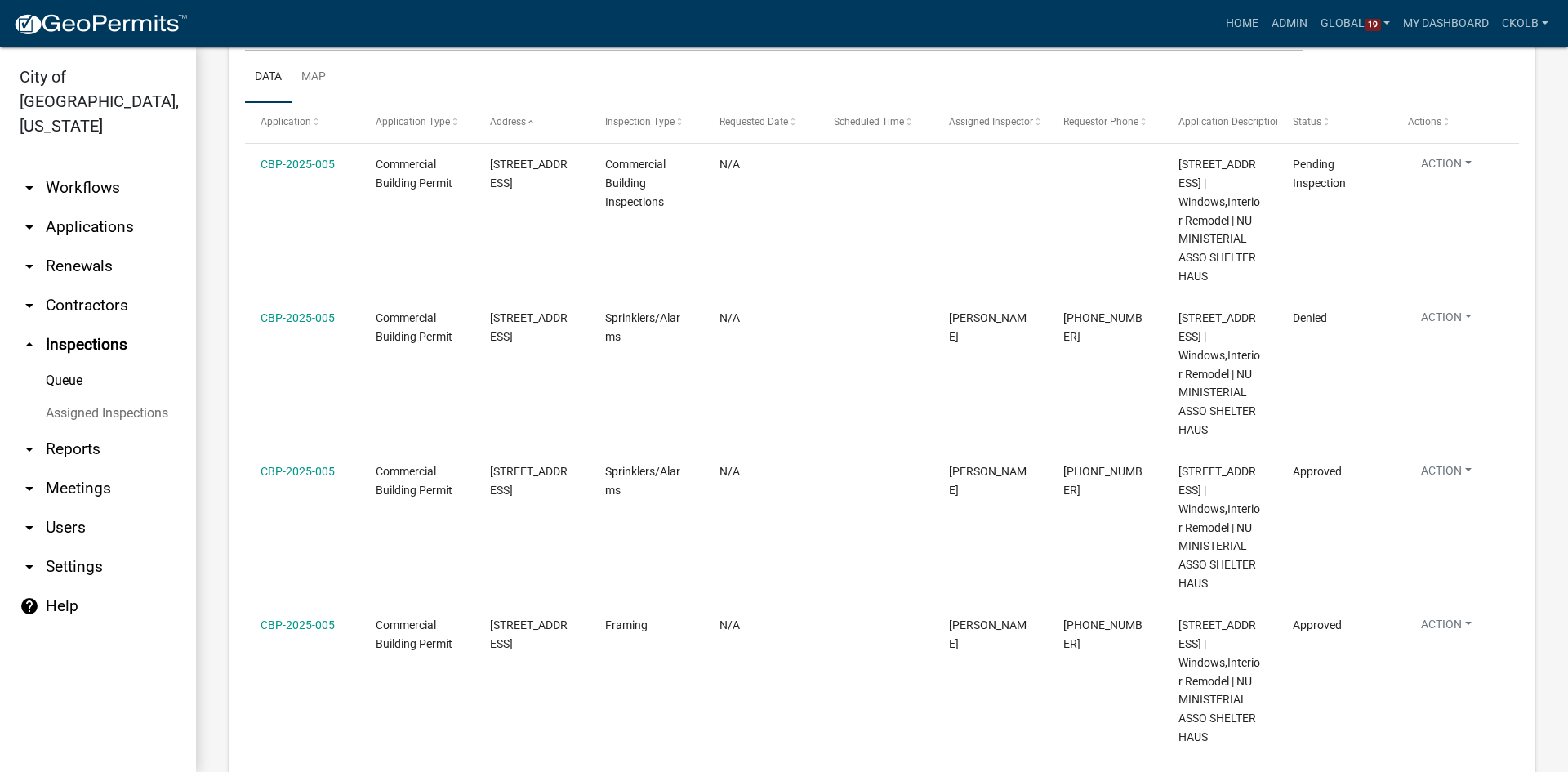
click at [1131, 27] on div "Home Admin Global 19 Users Roles Payment Processors Workflows Contractor Docume…" at bounding box center [878, 24] width 1354 height 31
click at [1185, 25] on div "Home Admin Global 19 Users Roles Payment Processors Workflows Contractor Docume…" at bounding box center [878, 24] width 1354 height 31
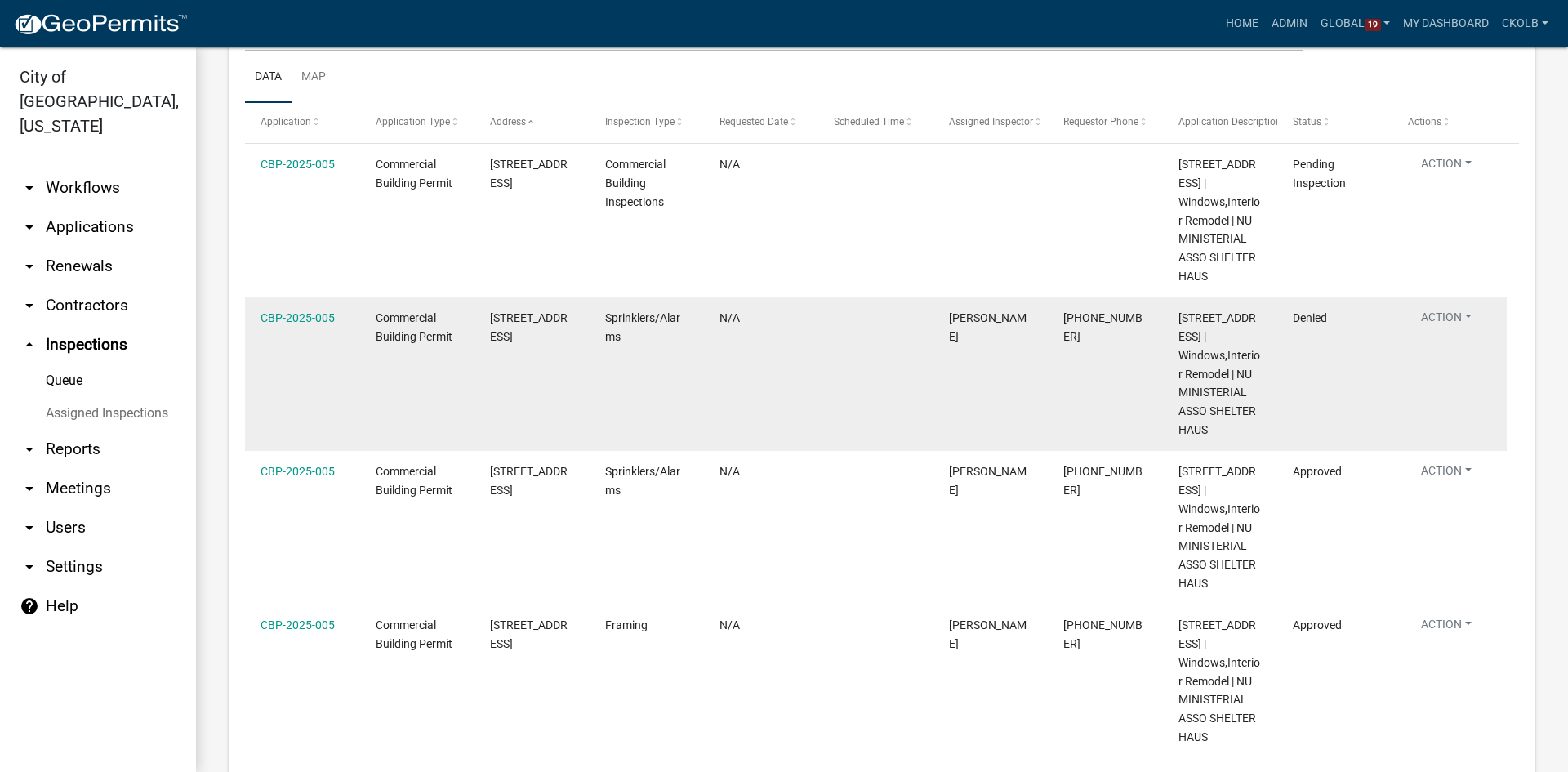
scroll to position [163, 0]
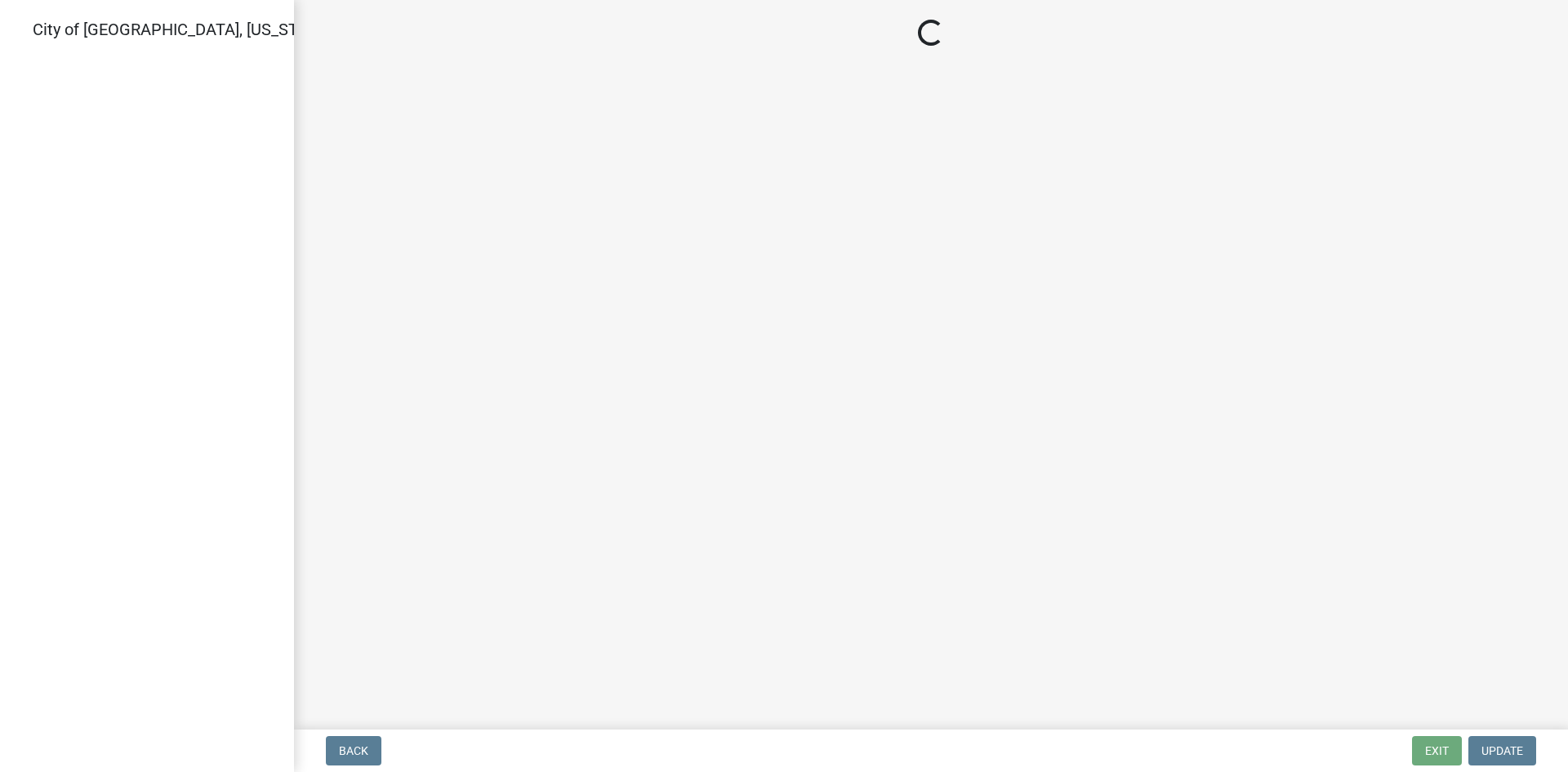
select select "805d55ac-e238-4e04-8f8e-acc067f36c3e"
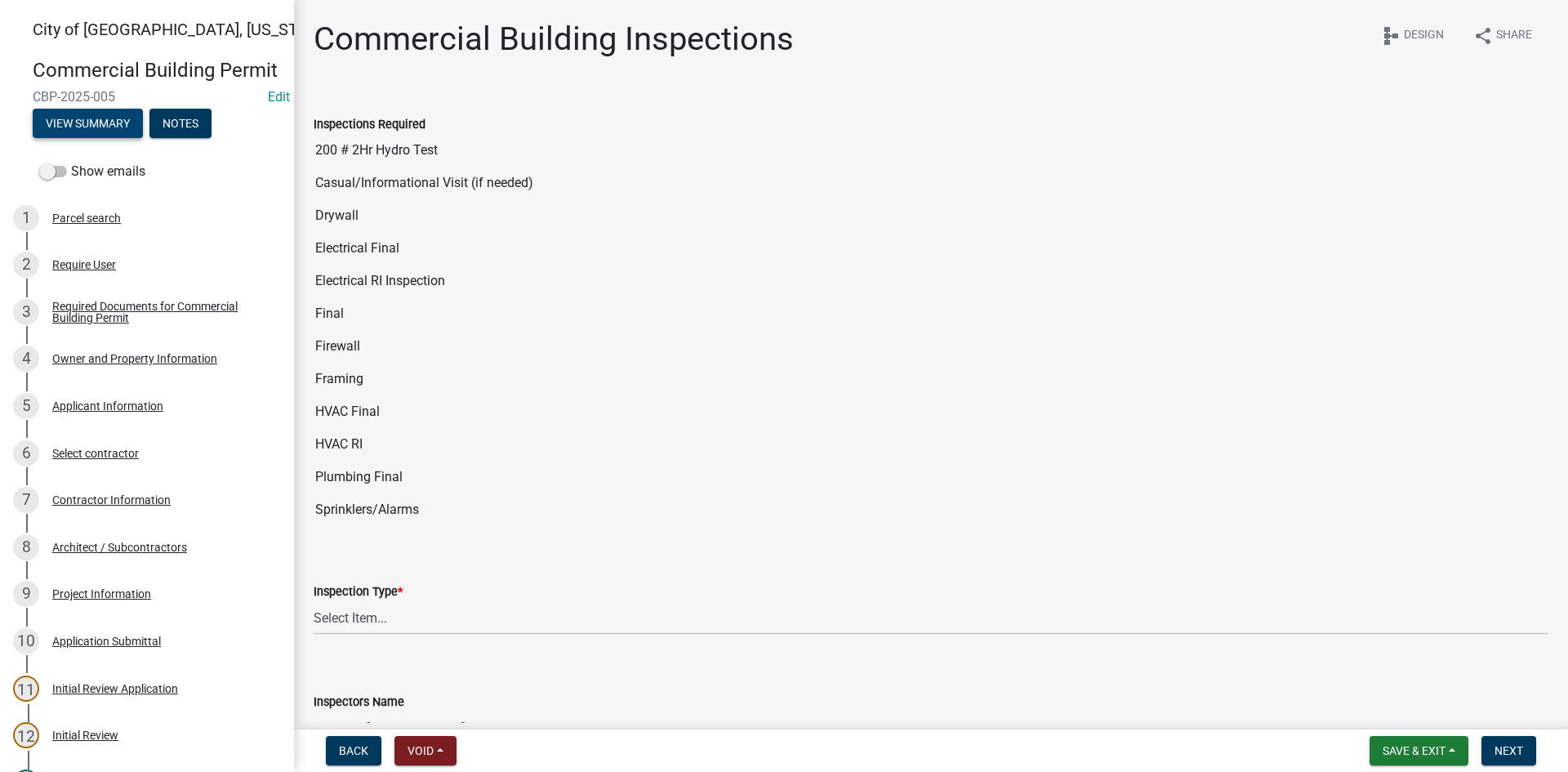
click at [79, 138] on button "View Summary" at bounding box center [88, 123] width 111 height 30
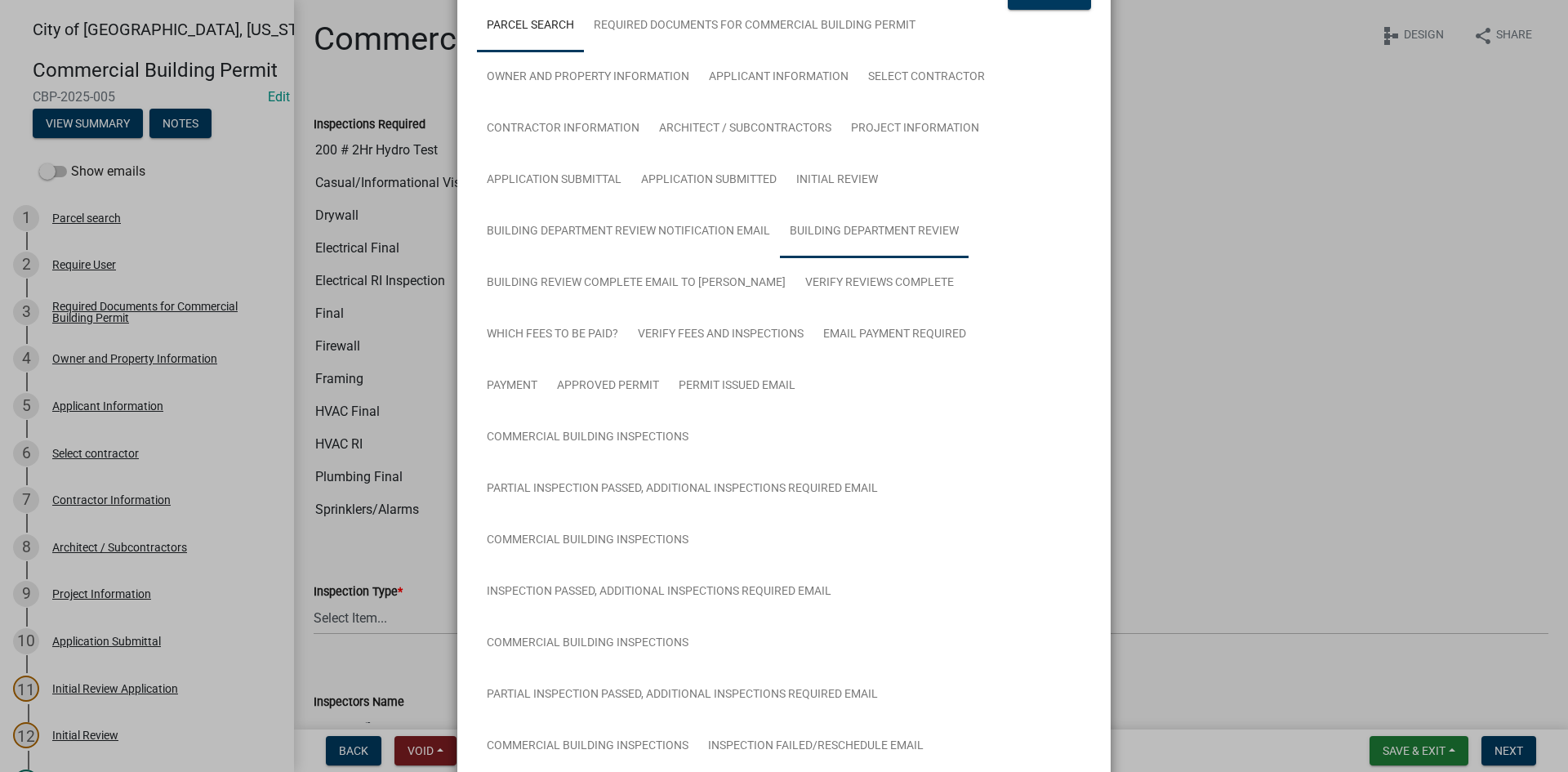
scroll to position [245, 0]
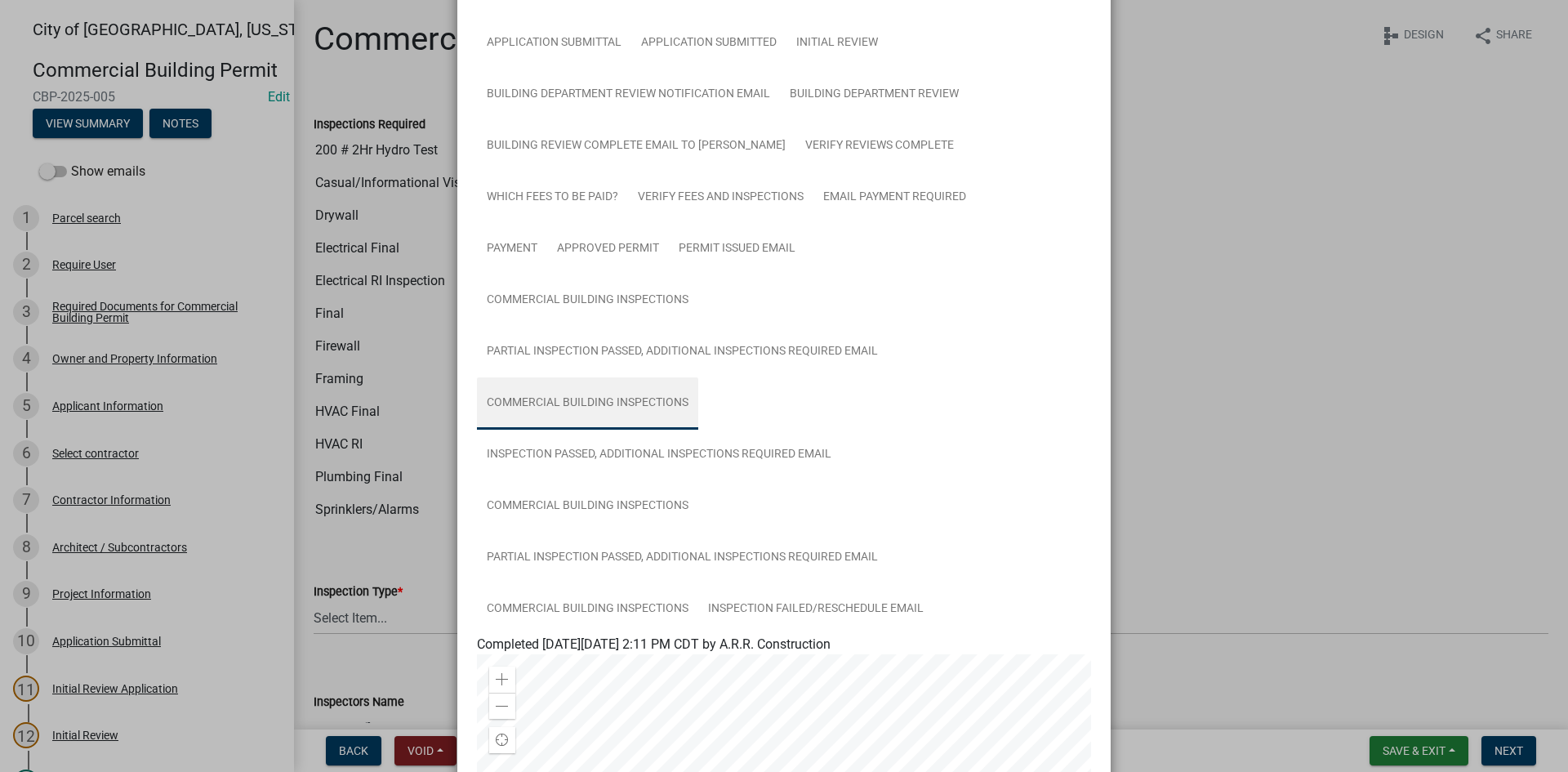
click at [543, 402] on link "Commercial Building Inspections" at bounding box center [588, 403] width 221 height 52
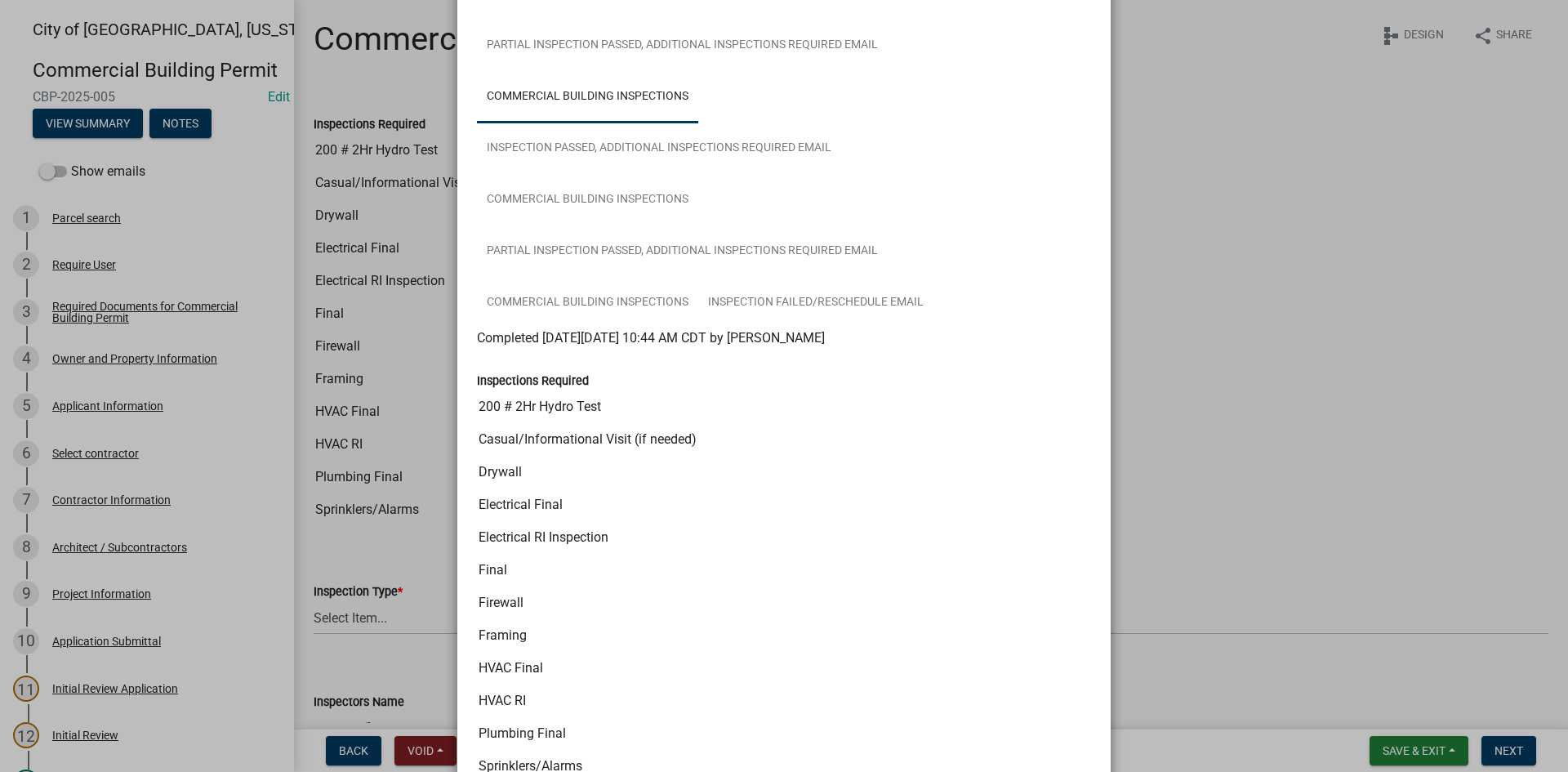
scroll to position [491, 0]
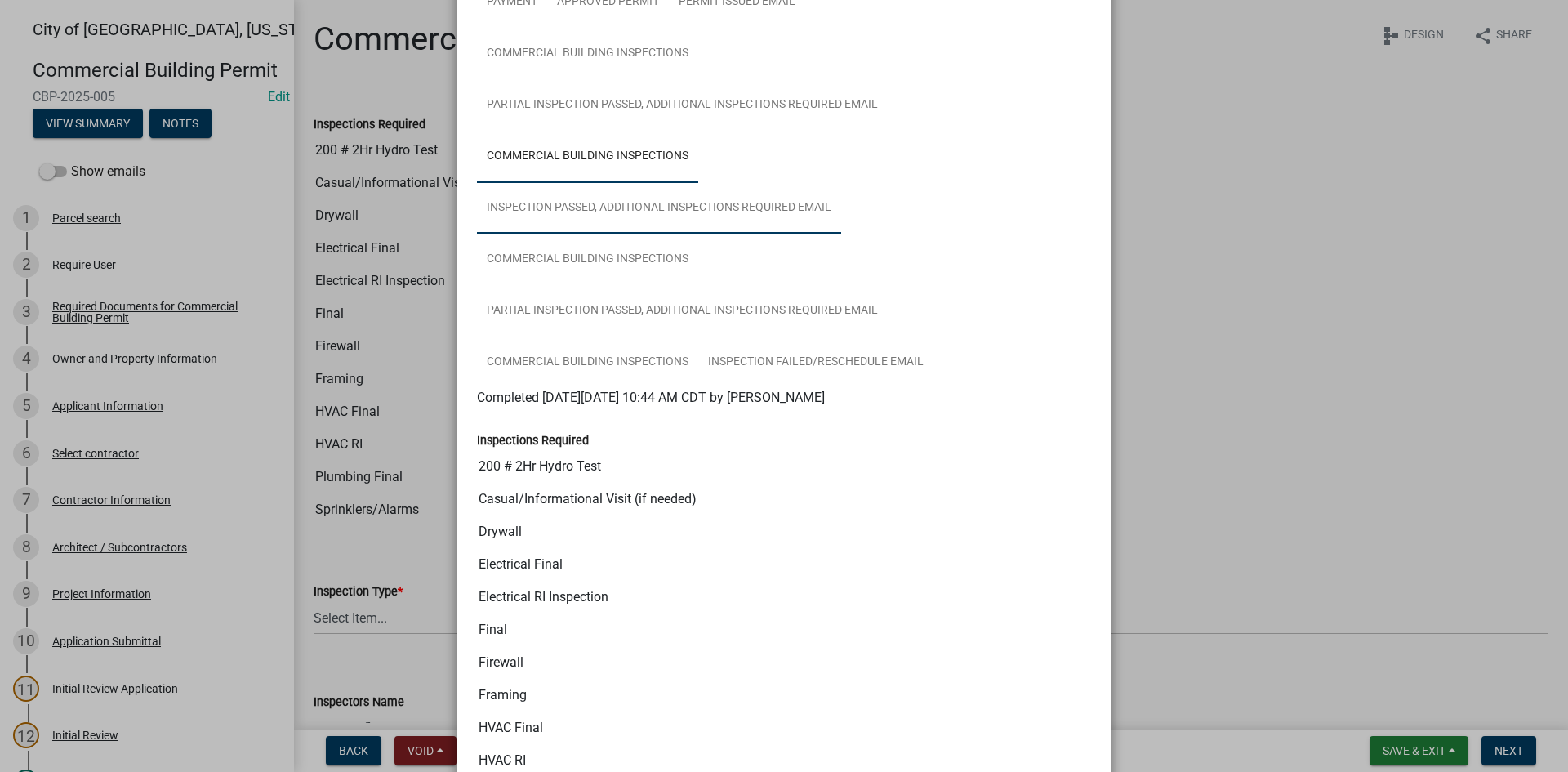
click at [639, 207] on link "Inspection Passed, Additional Inspections Required Email" at bounding box center [659, 207] width 364 height 52
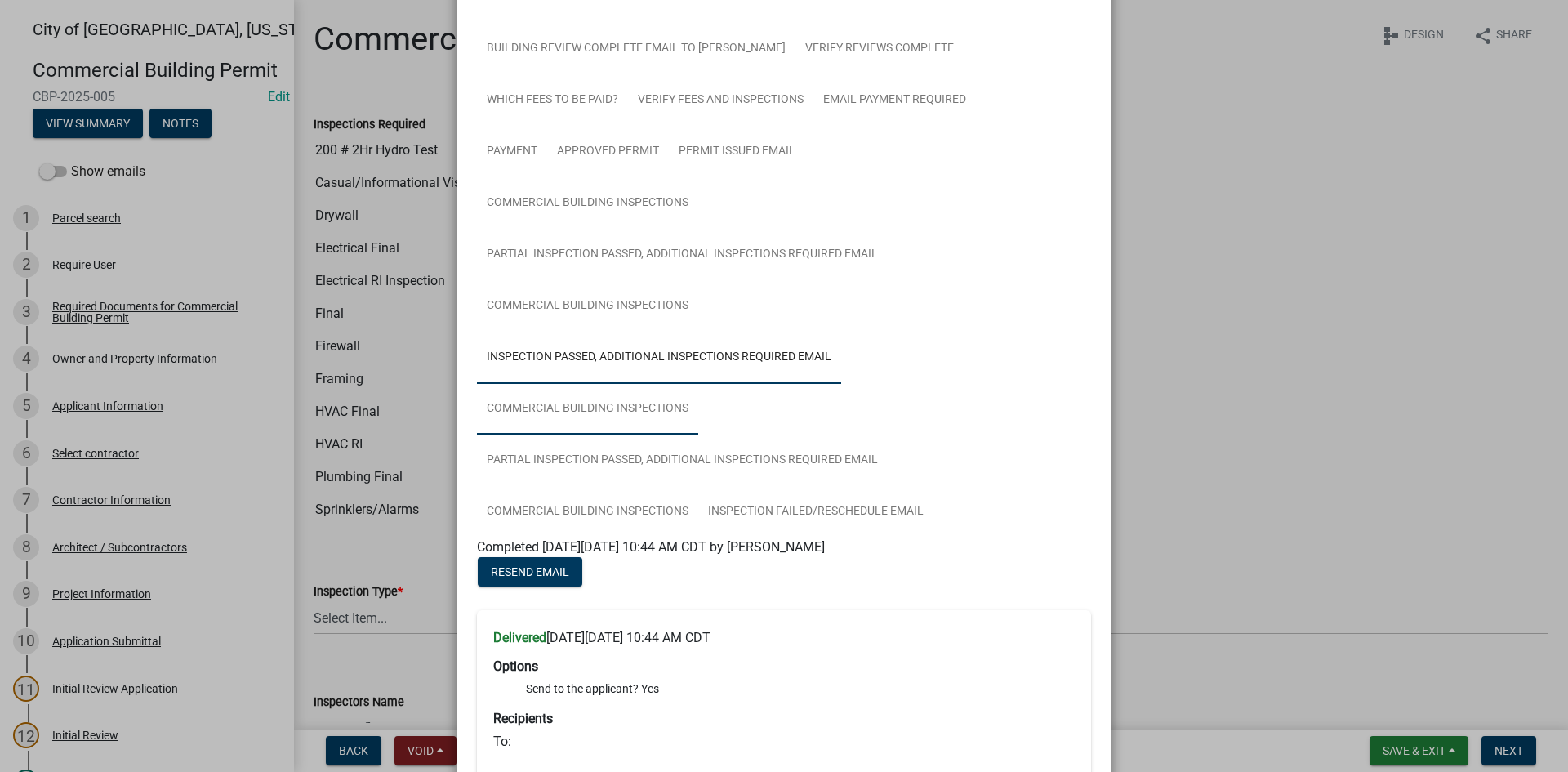
click at [583, 412] on link "Commercial Building Inspections" at bounding box center [588, 408] width 221 height 52
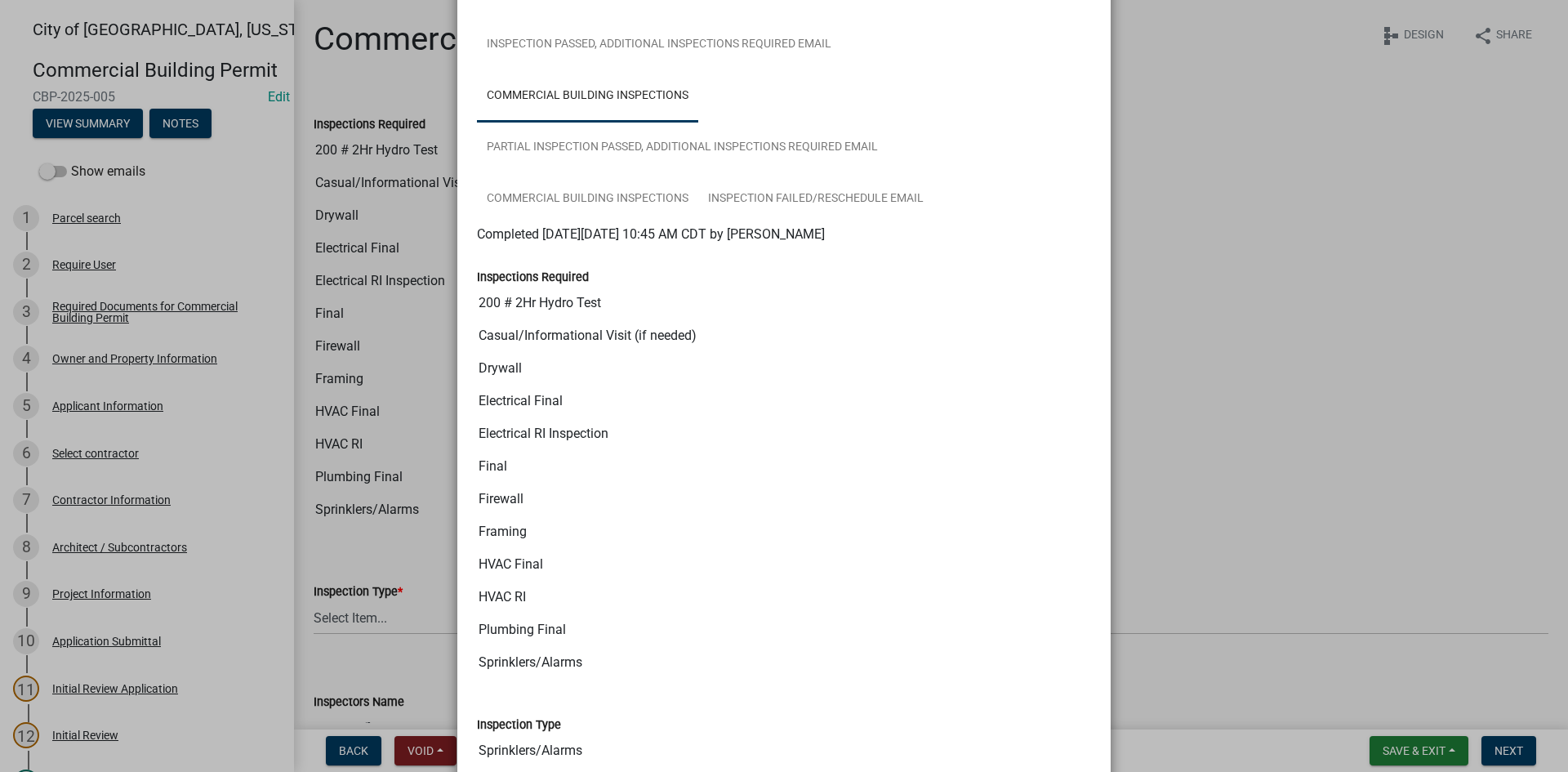
scroll to position [573, 0]
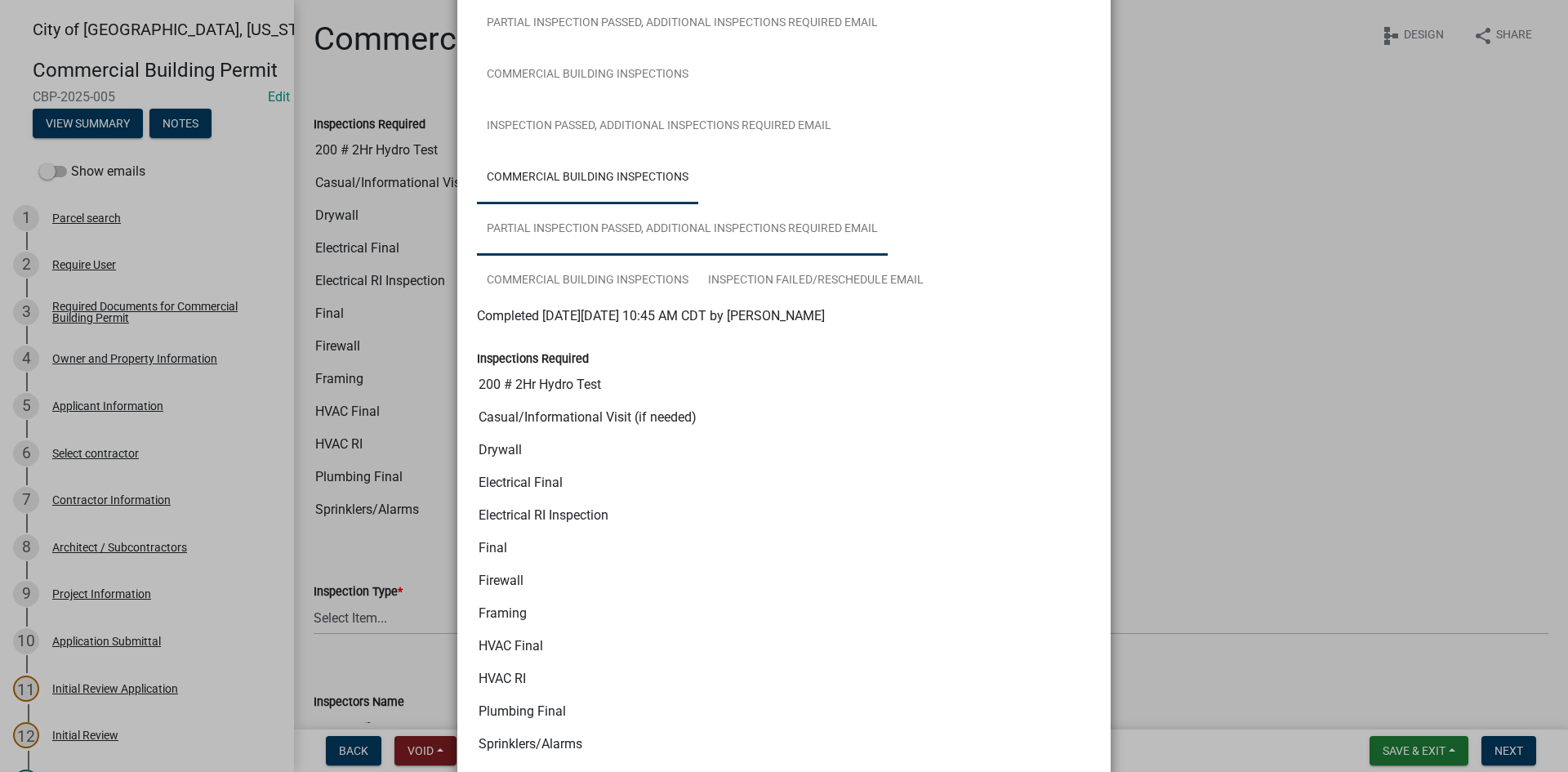
click at [626, 234] on link "Partial Inspection Passed, Additional Inspections Required Email" at bounding box center [682, 229] width 411 height 52
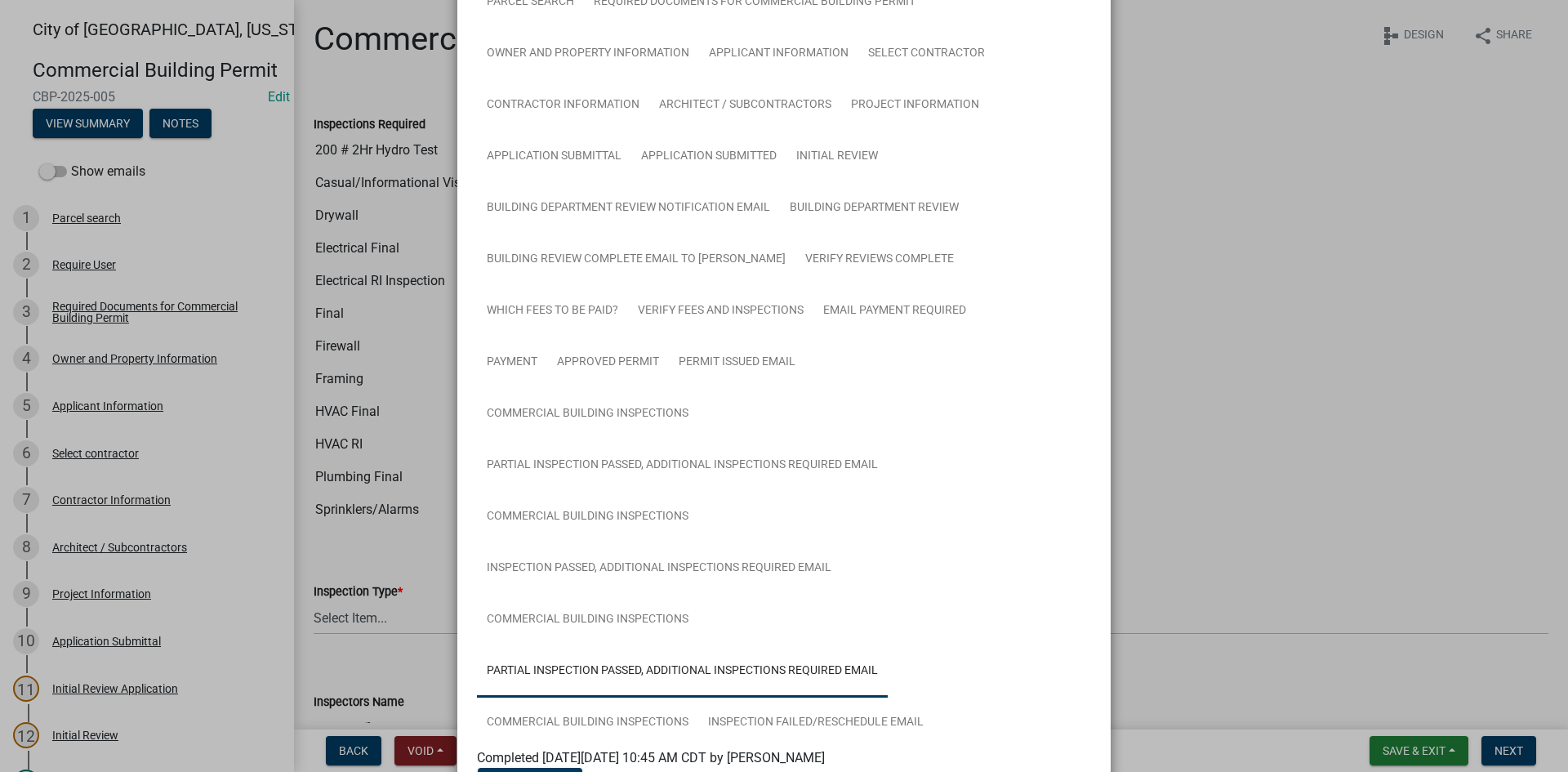
scroll to position [163, 0]
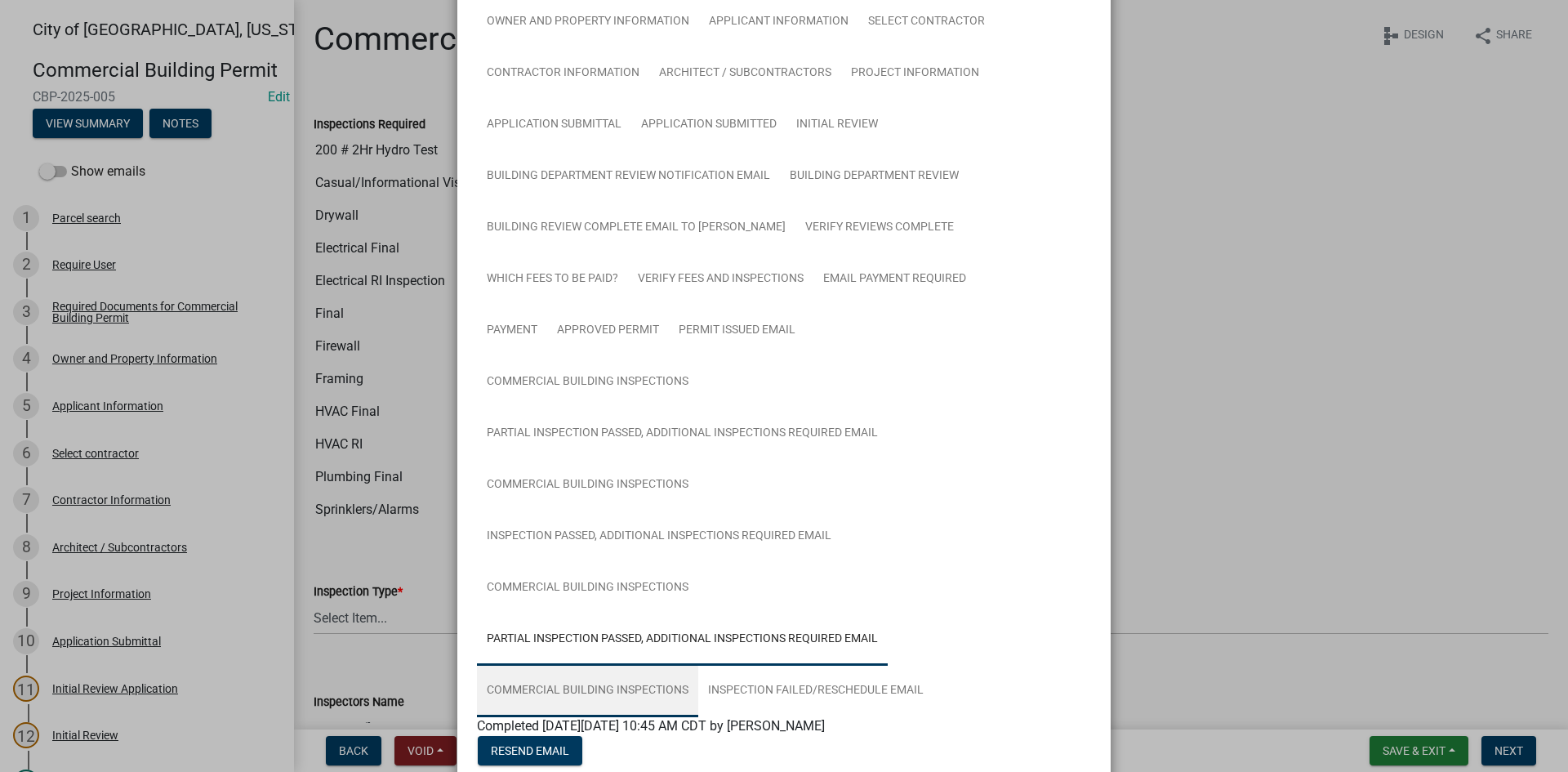
click at [596, 688] on link "Commercial Building Inspections" at bounding box center [588, 690] width 221 height 52
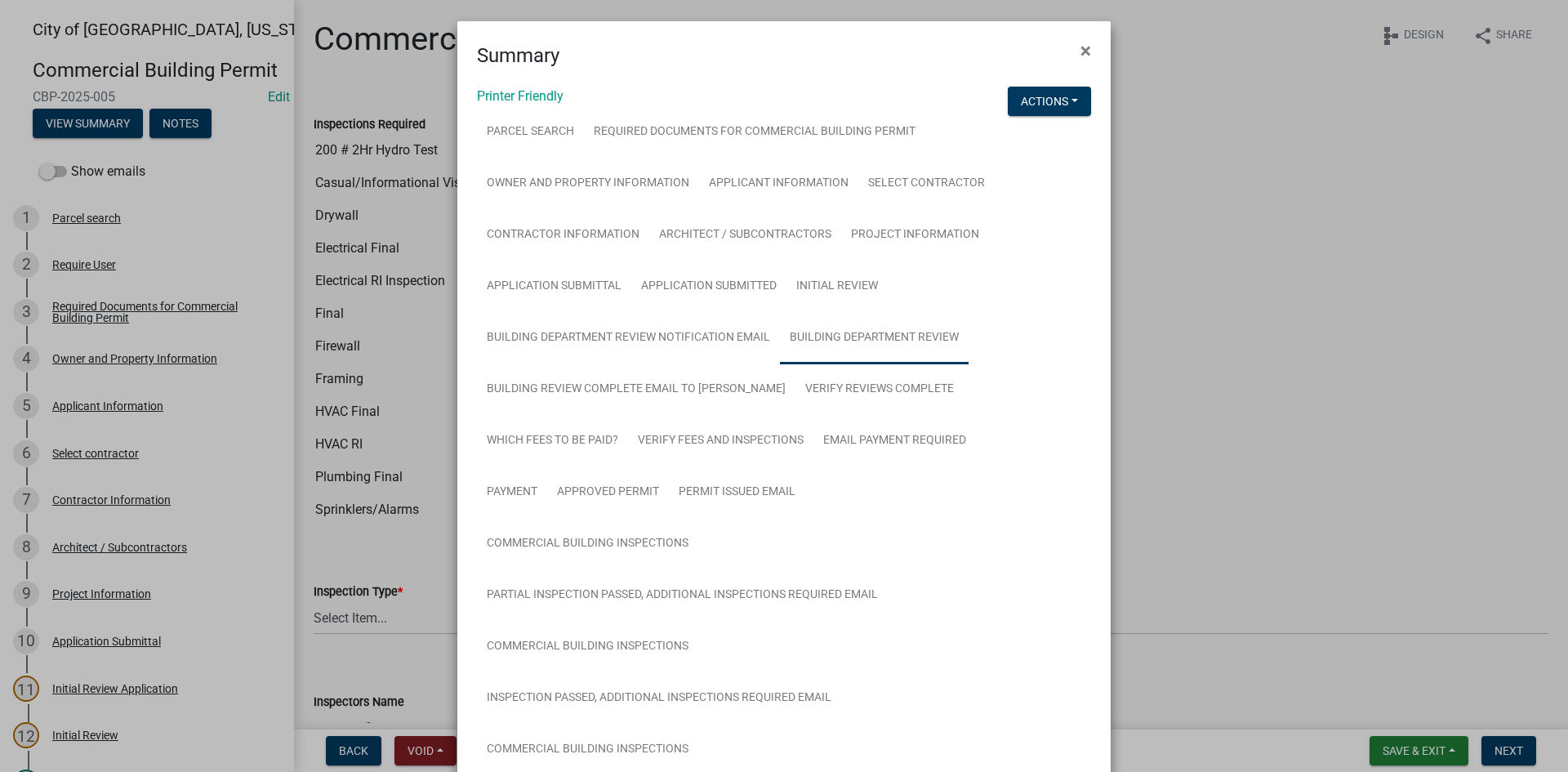
scroll to position [0, 0]
click at [1081, 54] on span "×" at bounding box center [1086, 52] width 10 height 23
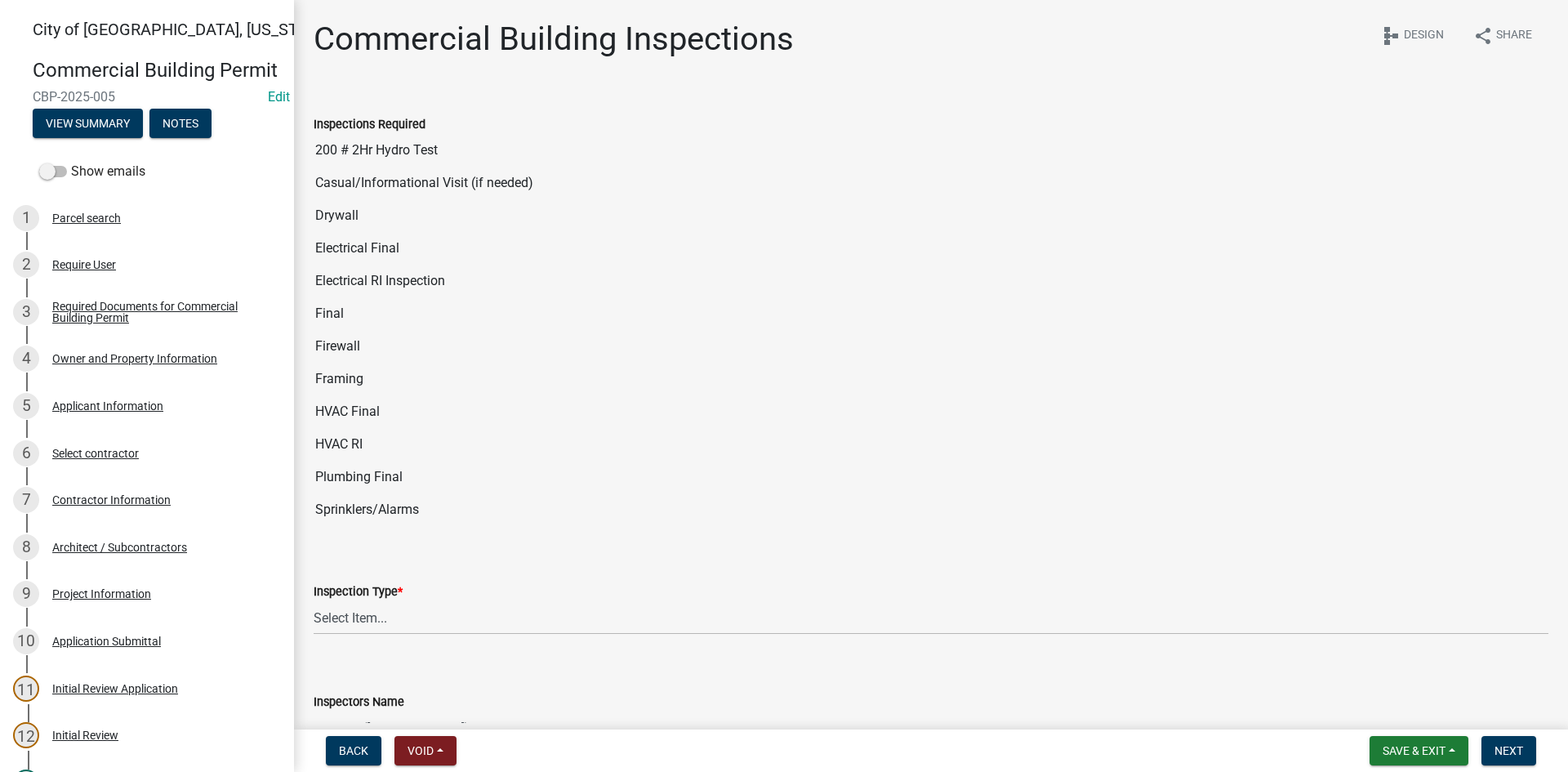
click at [218, 188] on div "Show emails" at bounding box center [147, 171] width 294 height 32
click at [126, 138] on button "View Summary" at bounding box center [88, 123] width 111 height 30
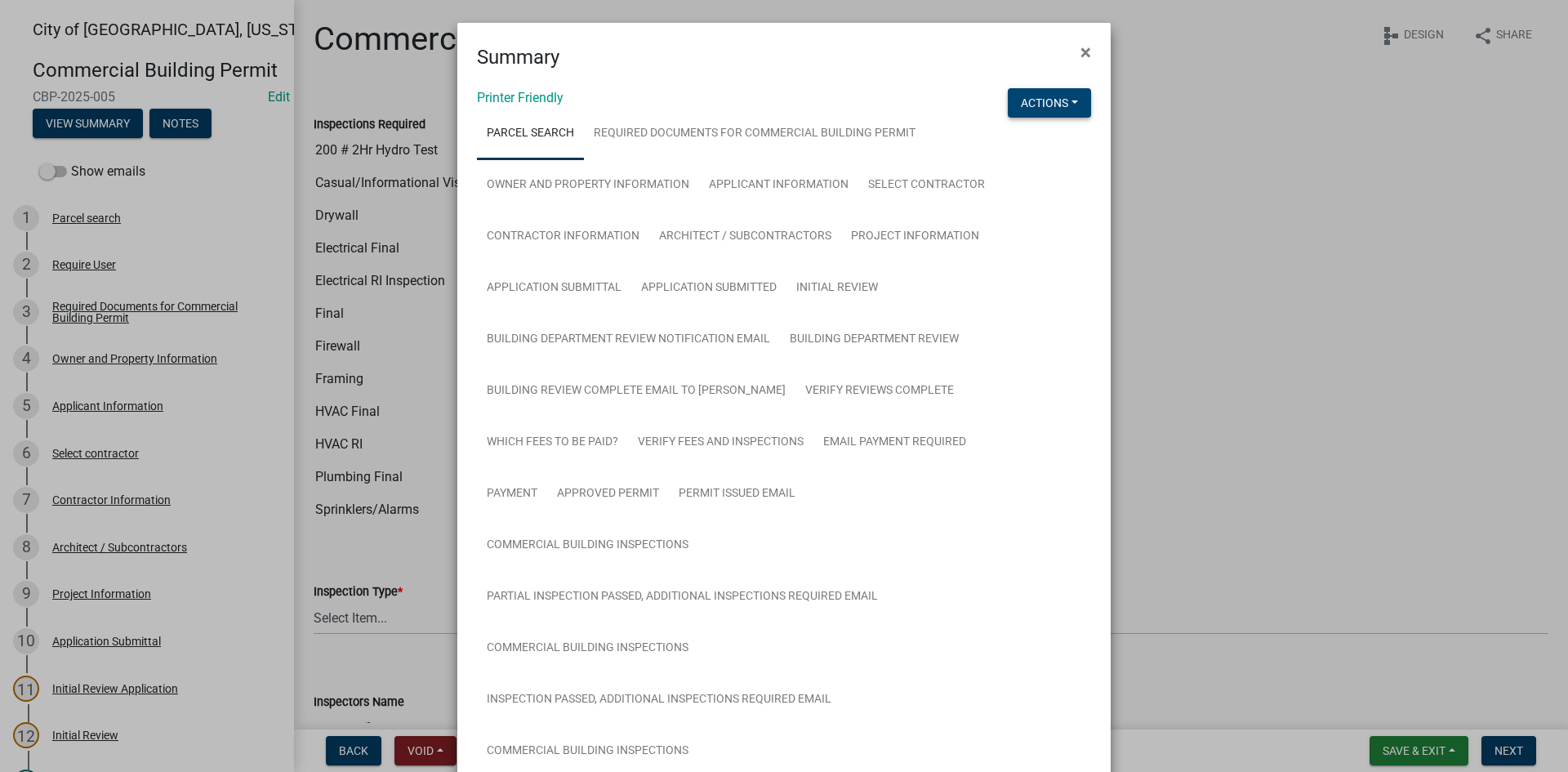
click at [1048, 98] on button "Actions" at bounding box center [1049, 103] width 83 height 30
click at [1078, 141] on link "View Application Workflow" at bounding box center [1104, 145] width 193 height 39
